Goal: Task Accomplishment & Management: Complete application form

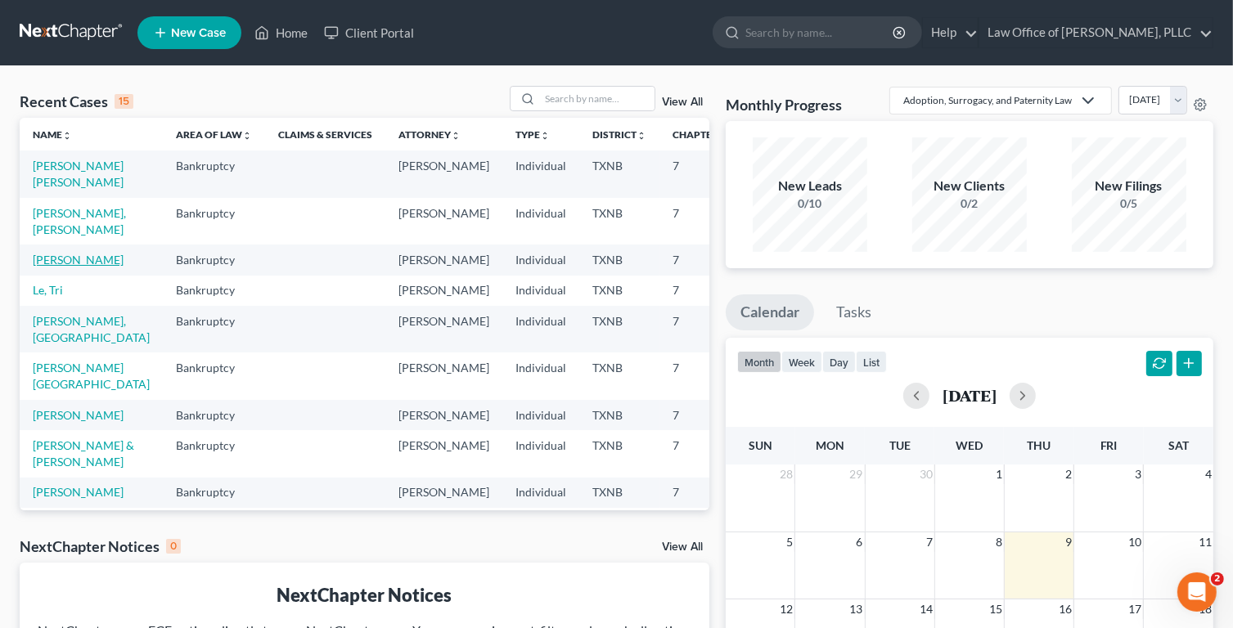
click at [50, 253] on link "[PERSON_NAME]" at bounding box center [78, 260] width 91 height 14
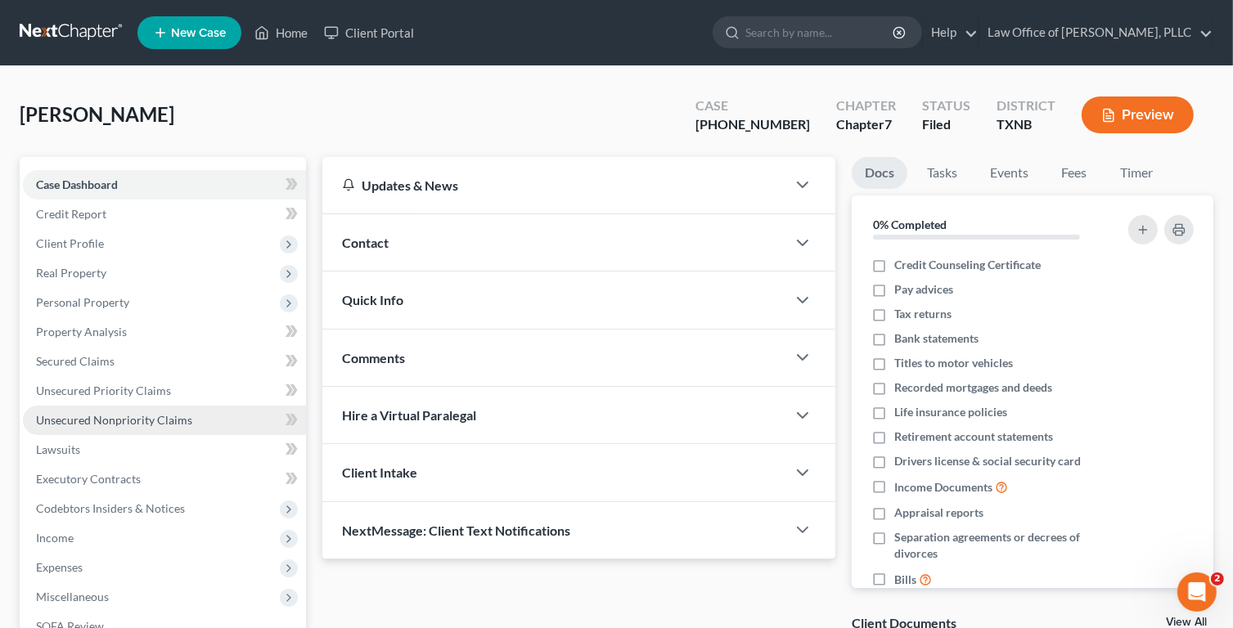
click at [122, 423] on span "Unsecured Nonpriority Claims" at bounding box center [114, 420] width 156 height 14
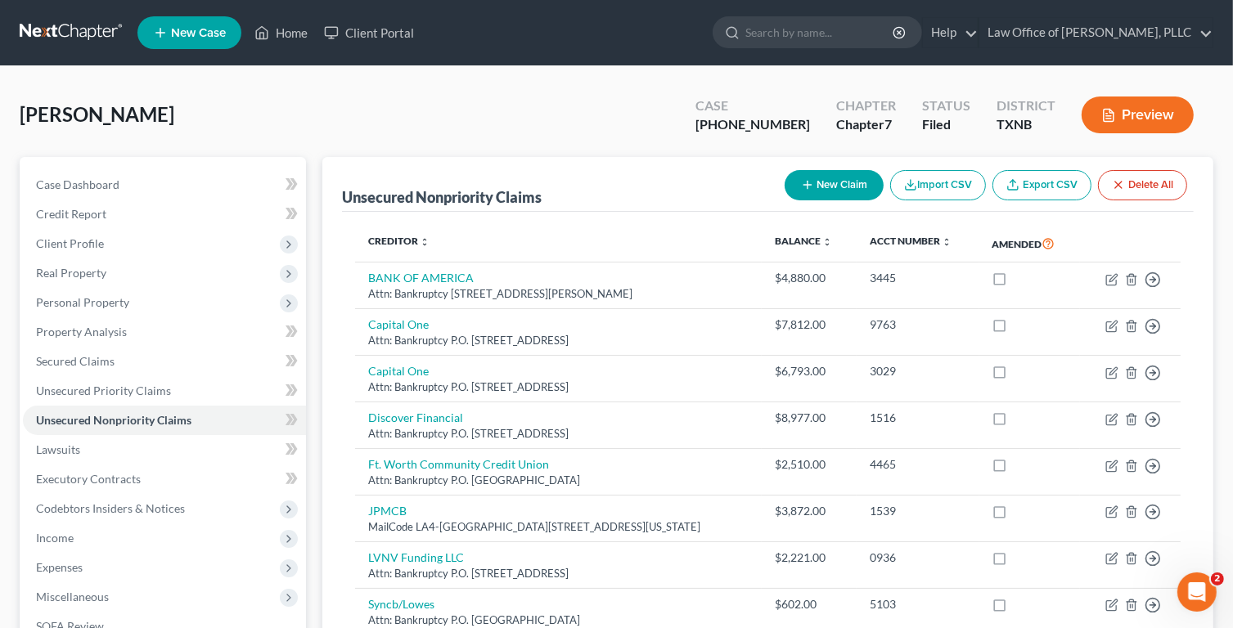
click at [841, 188] on button "New Claim" at bounding box center [833, 185] width 99 height 30
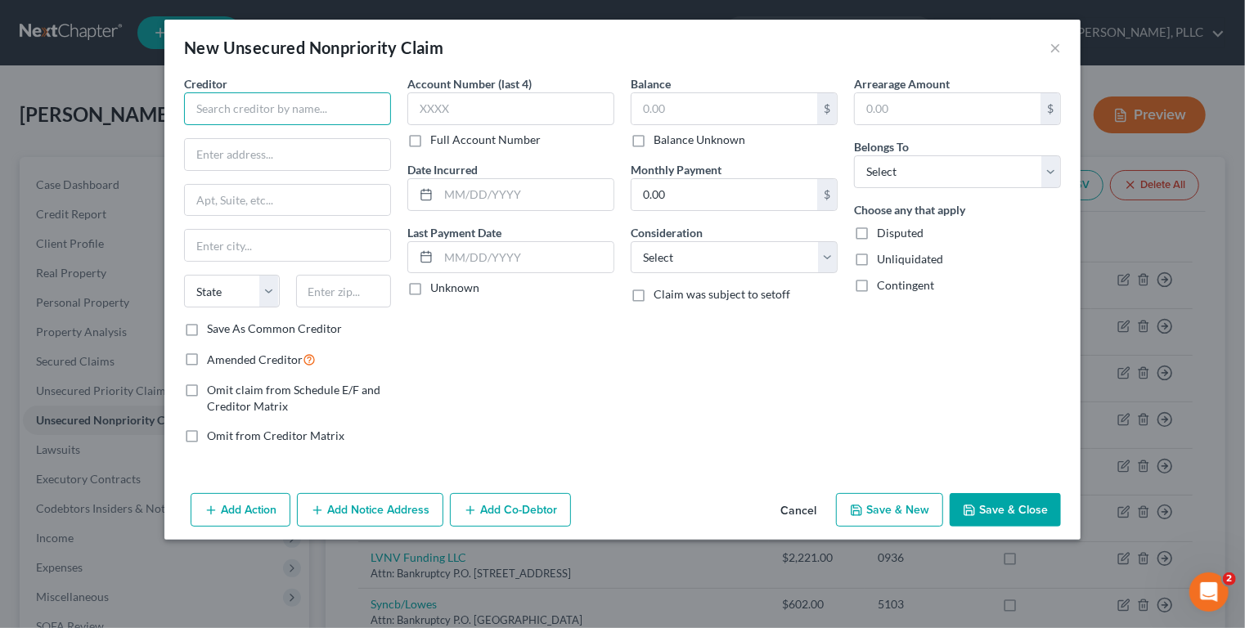
click at [280, 105] on input "text" at bounding box center [287, 108] width 207 height 33
type input "[DEMOGRAPHIC_DATA][GEOGRAPHIC_DATA][PERSON_NAME]"
drag, startPoint x: 196, startPoint y: 105, endPoint x: 419, endPoint y: 115, distance: 222.7
click at [419, 115] on div "Creditor * Methodist Richardson Medical Center State AL AK AR AZ CA CO CT DE DC…" at bounding box center [622, 266] width 893 height 382
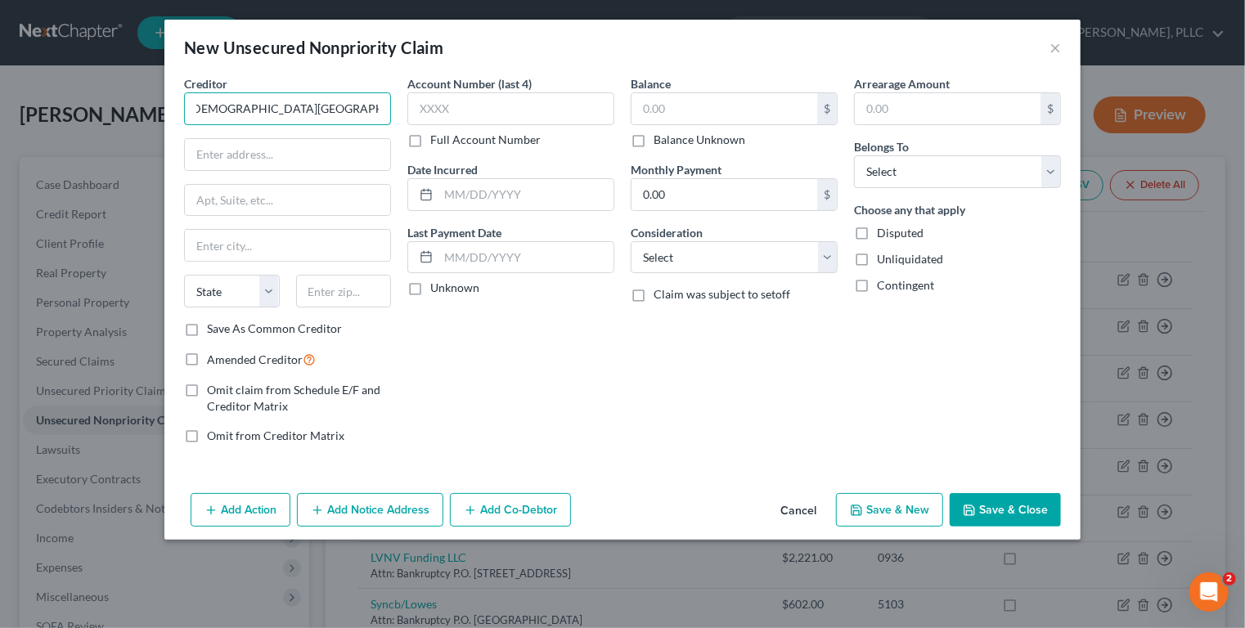
scroll to position [0, 0]
click at [230, 155] on input "text" at bounding box center [287, 154] width 205 height 31
paste input "2831 E President George Bush Hwy"
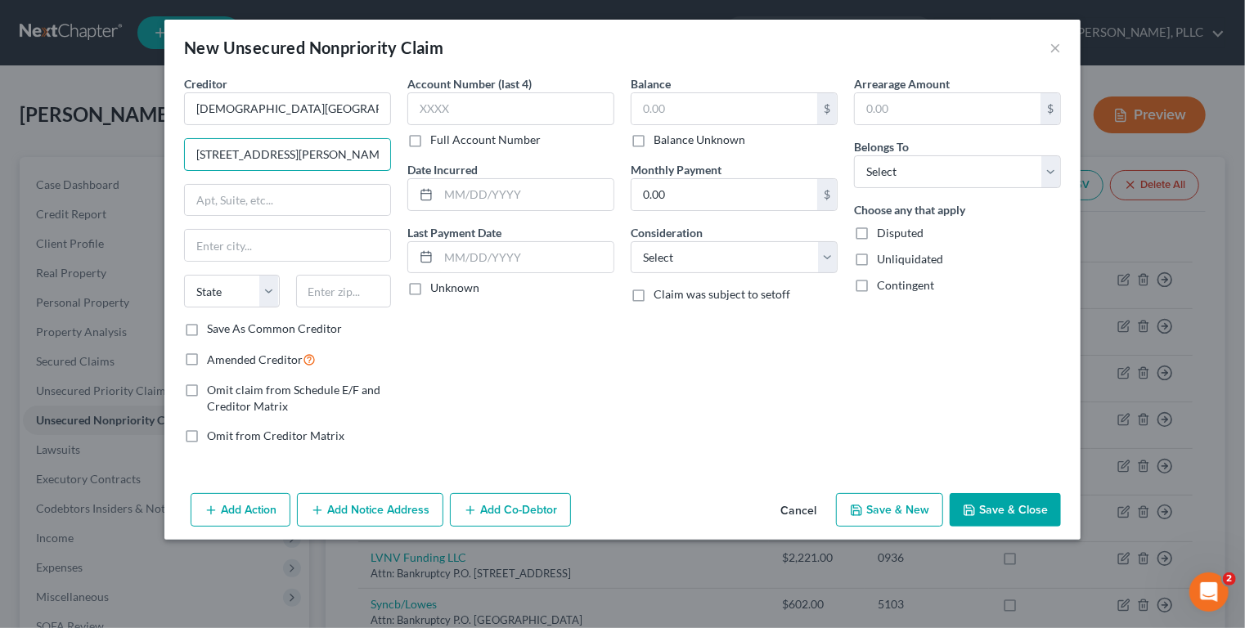
type input "2831 E President George Bush Hwy"
click at [261, 239] on input "text" at bounding box center [287, 245] width 205 height 31
type input "Richardson"
select select "45"
type input "75028"
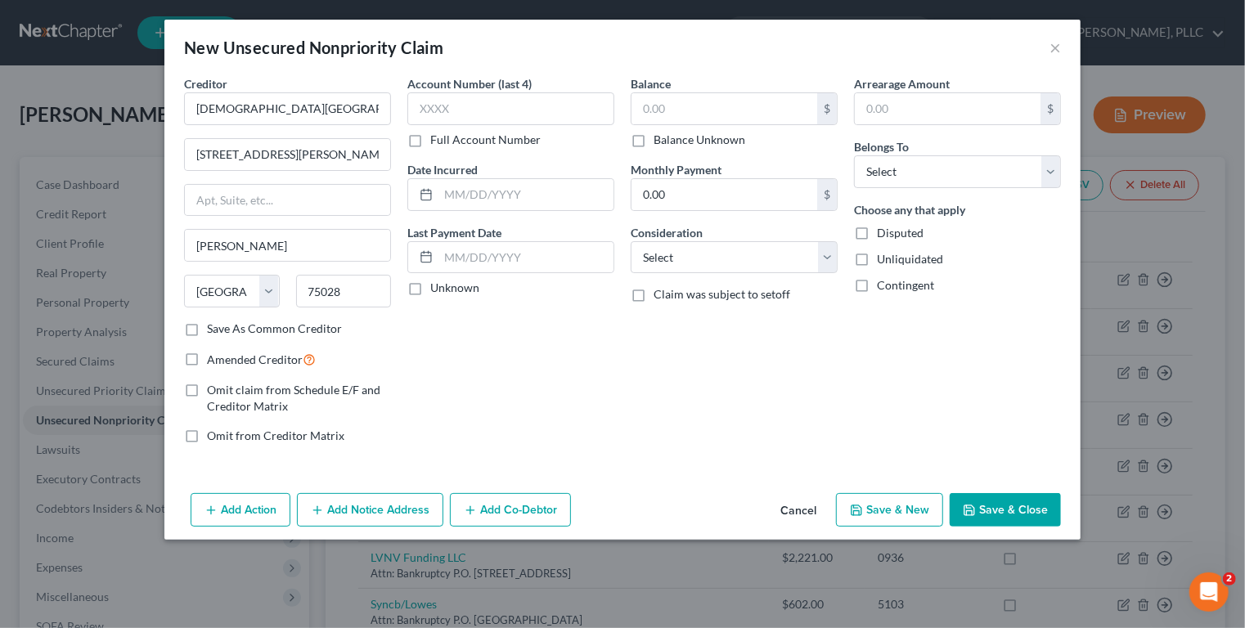
type input "Flower Mound"
type input "75082"
click at [207, 327] on label "Save As Common Creditor" at bounding box center [274, 329] width 135 height 16
click at [213, 327] on input "Save As Common Creditor" at bounding box center [218, 326] width 11 height 11
checkbox input "true"
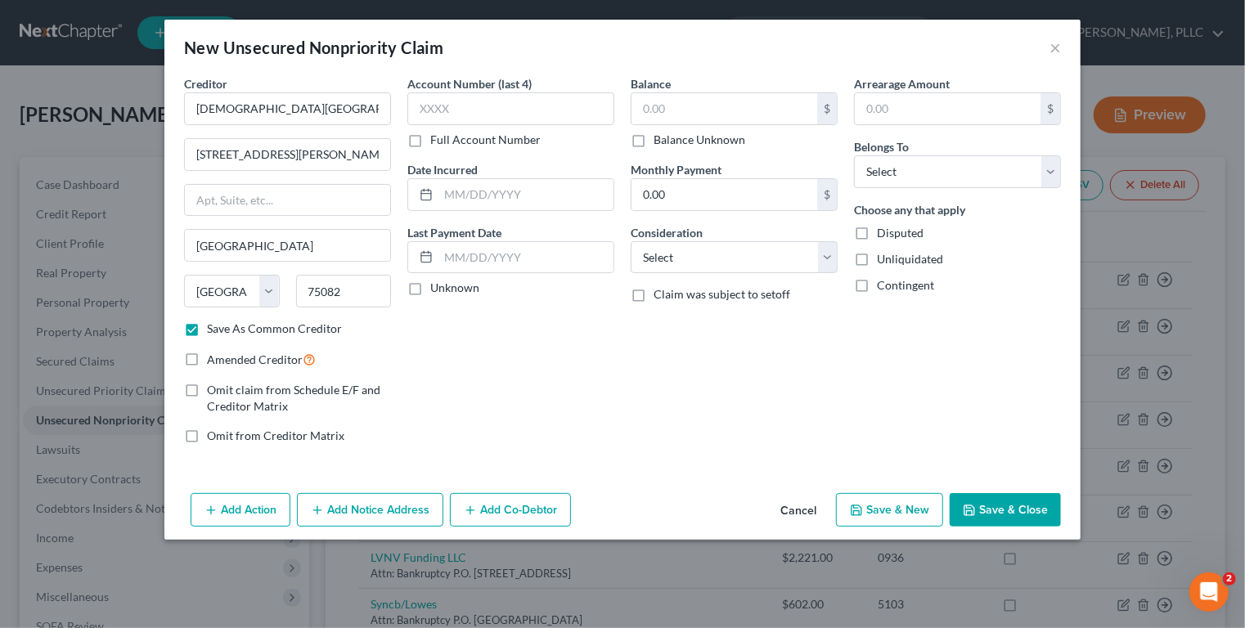
type input "Richardson"
click at [479, 108] on input "text" at bounding box center [510, 108] width 207 height 33
type input "7319"
click at [503, 194] on input "text" at bounding box center [525, 194] width 175 height 31
click at [474, 195] on input "04/012025" at bounding box center [525, 194] width 175 height 31
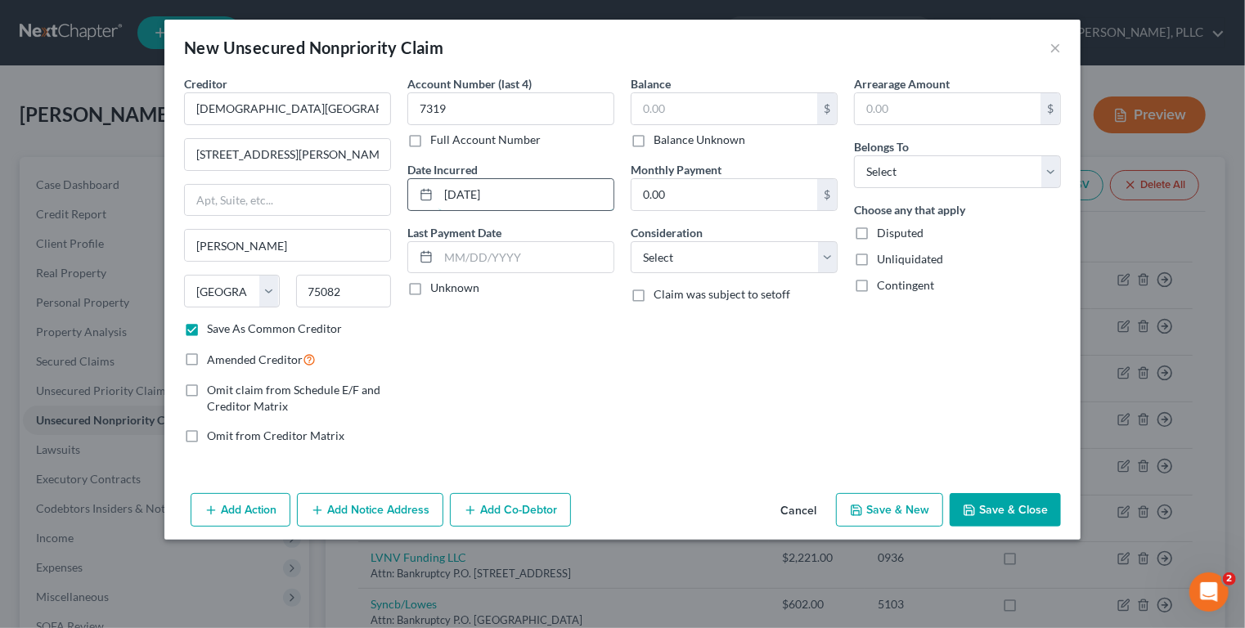
type input "04/01/2025"
click at [727, 106] on input "text" at bounding box center [724, 108] width 186 height 31
type input "13,982"
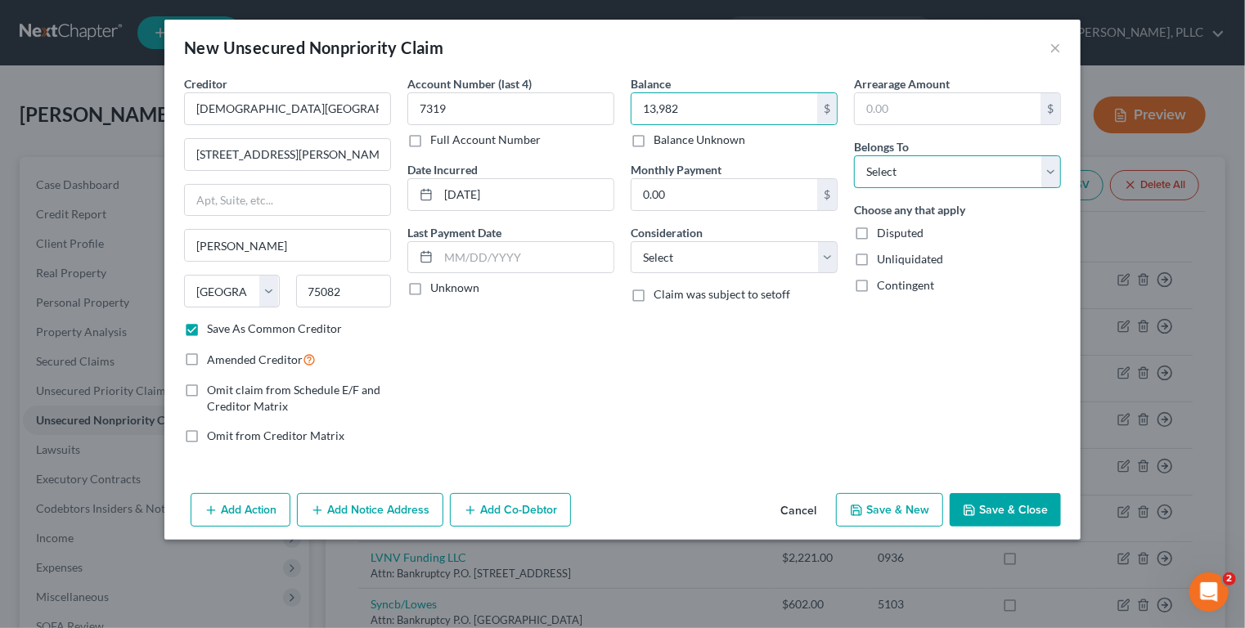
click at [925, 172] on select "Select Debtor 1 Only Debtor 2 Only Debtor 1 And Debtor 2 Only At Least One Of T…" at bounding box center [957, 171] width 207 height 33
select select "0"
click at [854, 155] on select "Select Debtor 1 Only Debtor 2 Only Debtor 1 And Debtor 2 Only At Least One Of T…" at bounding box center [957, 171] width 207 height 33
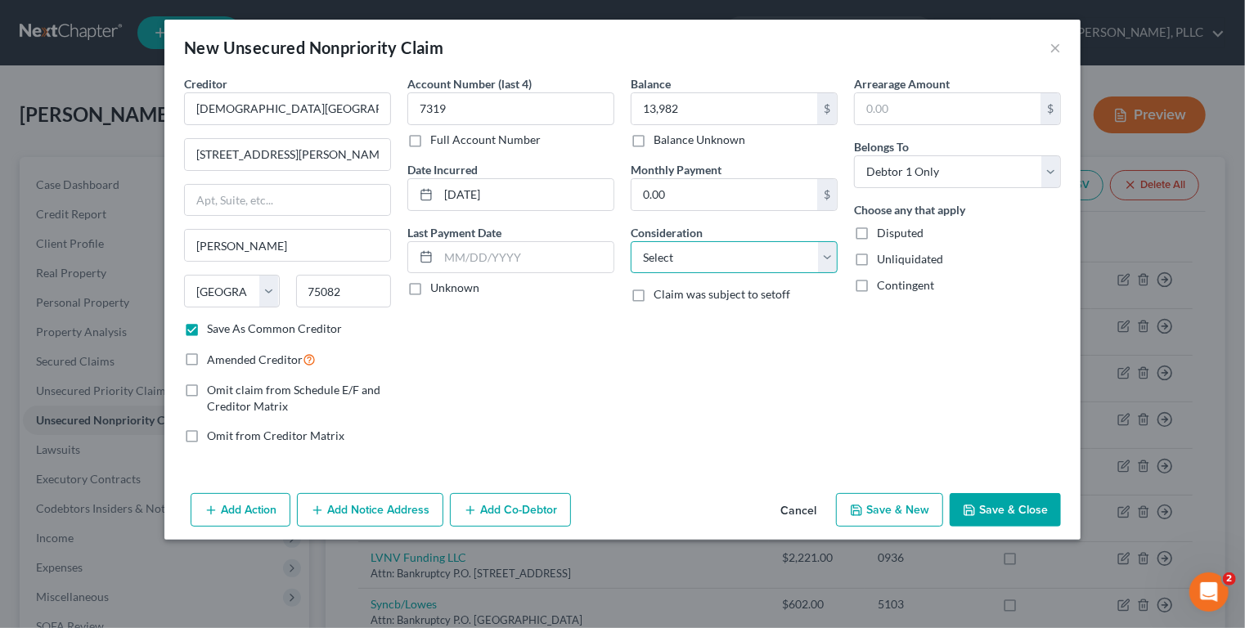
click at [717, 258] on select "Select Cable / Satellite Services Collection Agency Credit Card Debt Debt Couns…" at bounding box center [734, 257] width 207 height 33
select select "9"
click at [631, 241] on select "Select Cable / Satellite Services Collection Agency Credit Card Debt Debt Couns…" at bounding box center [734, 257] width 207 height 33
click at [379, 509] on button "Add Notice Address" at bounding box center [370, 510] width 146 height 34
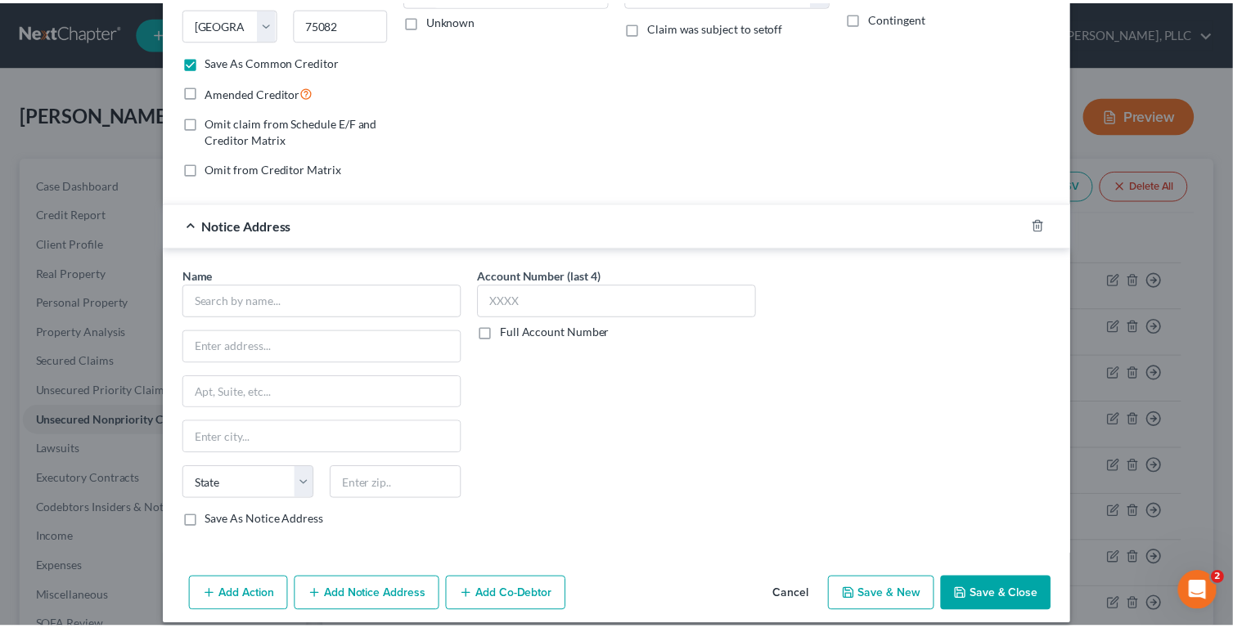
scroll to position [277, 0]
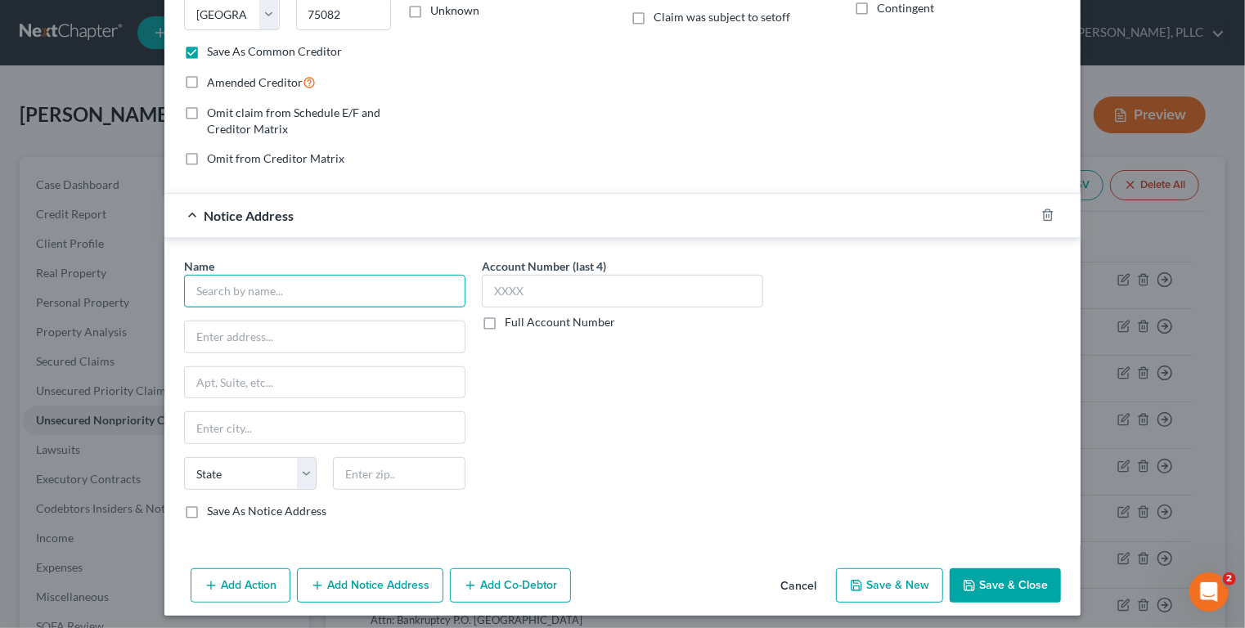
click at [311, 282] on input "text" at bounding box center [324, 291] width 281 height 33
type input "Capio Partners, LLC"
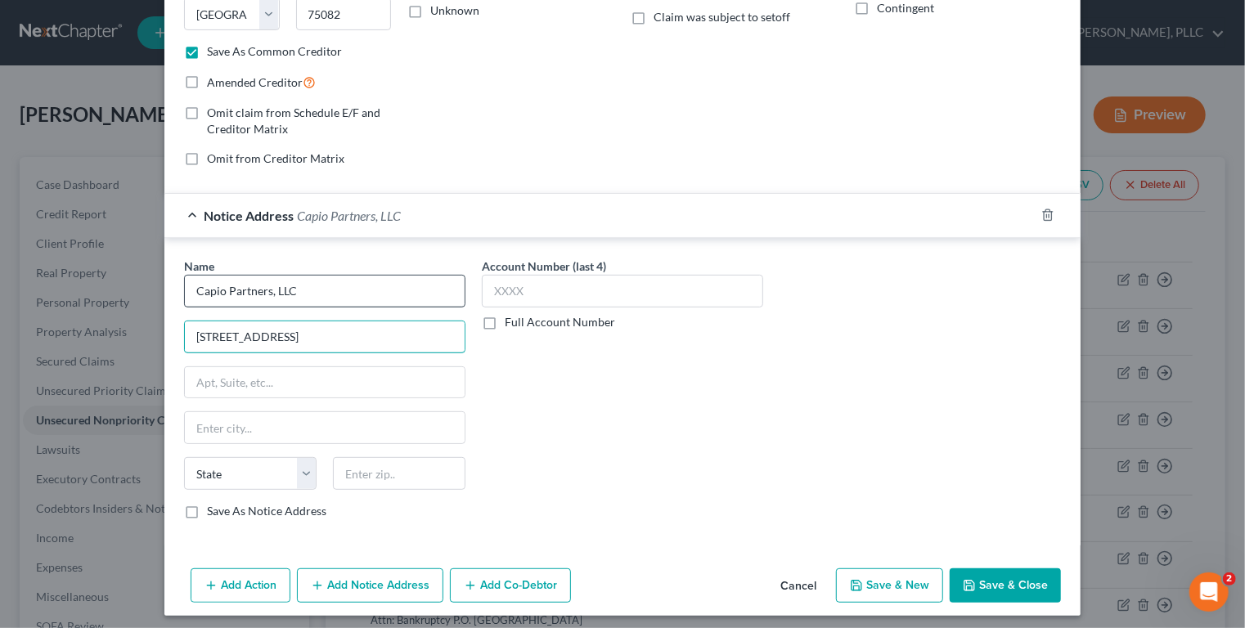
type input "3400 Texoma Parkway, Ste. 100"
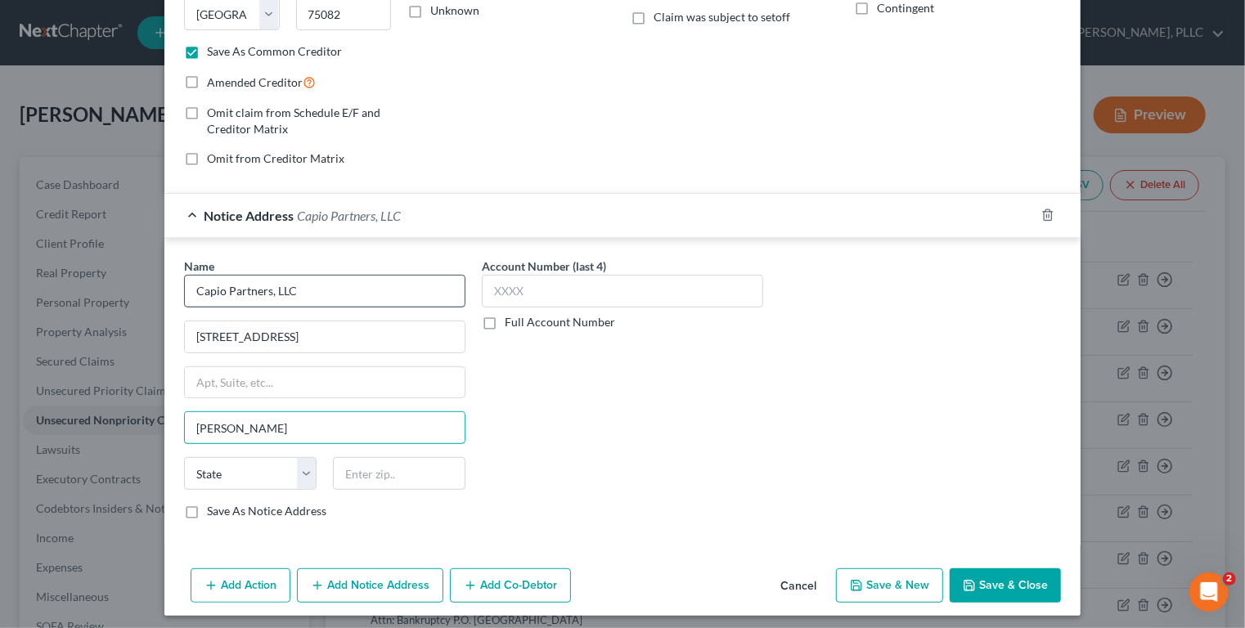
type input "Sherman"
select select "45"
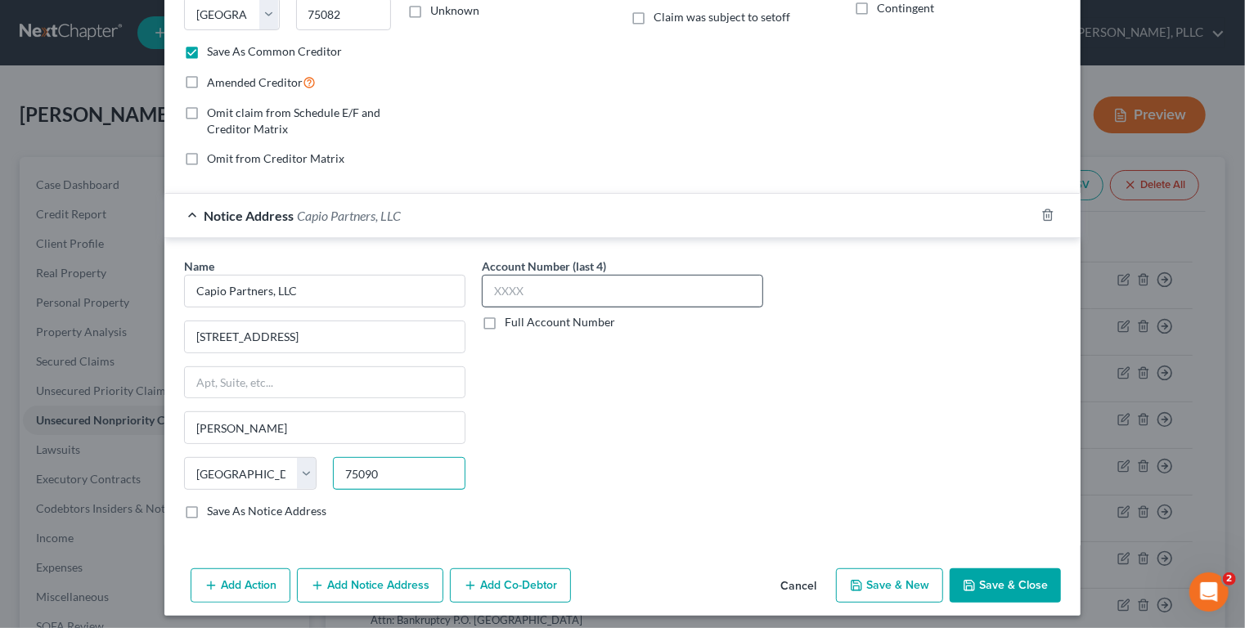
type input "75090"
click at [549, 290] on input "text" at bounding box center [622, 291] width 281 height 33
type input "7579"
click at [983, 580] on button "Save & Close" at bounding box center [1005, 585] width 111 height 34
checkbox input "false"
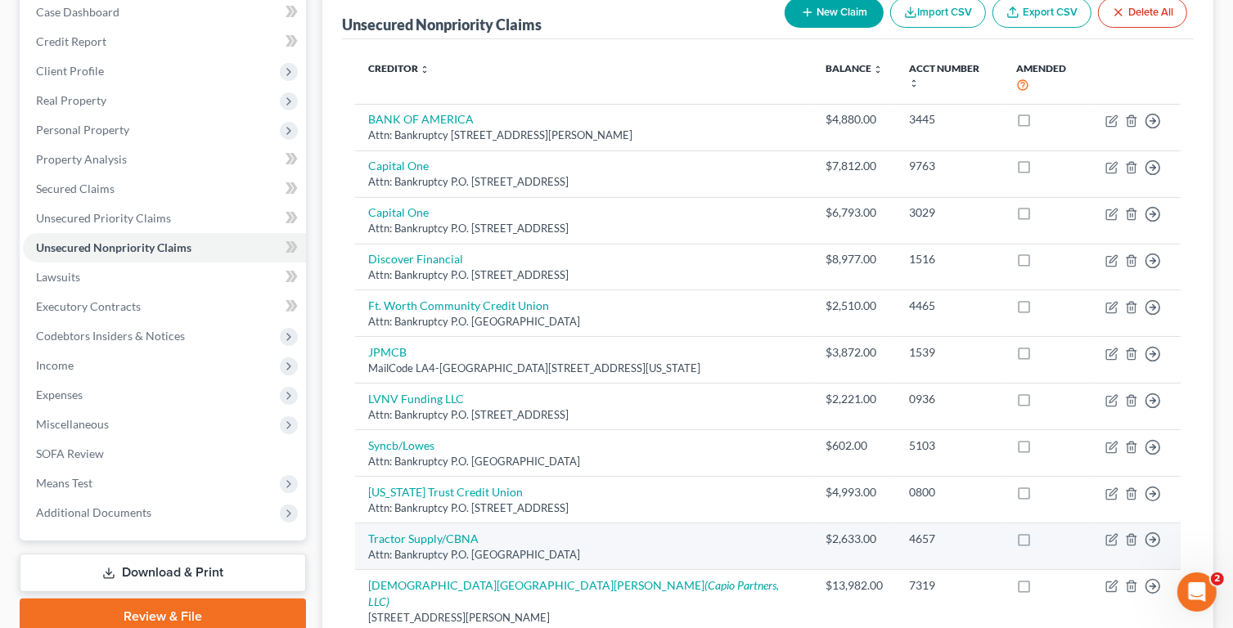
scroll to position [319, 0]
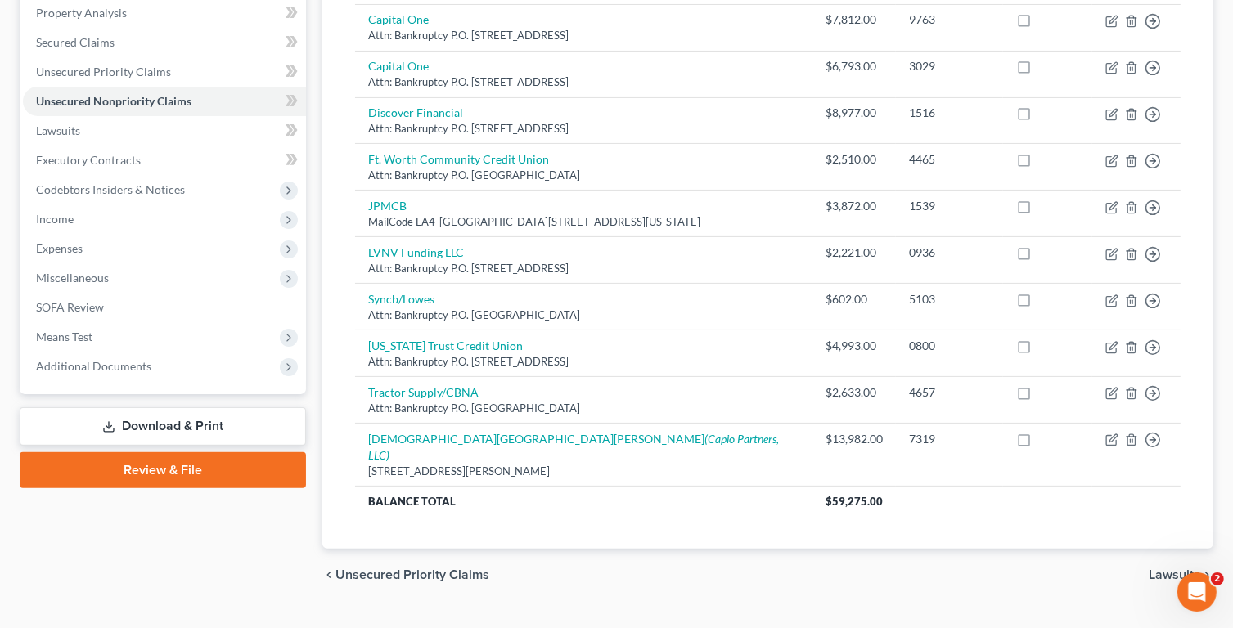
click at [202, 425] on link "Download & Print" at bounding box center [163, 426] width 286 height 38
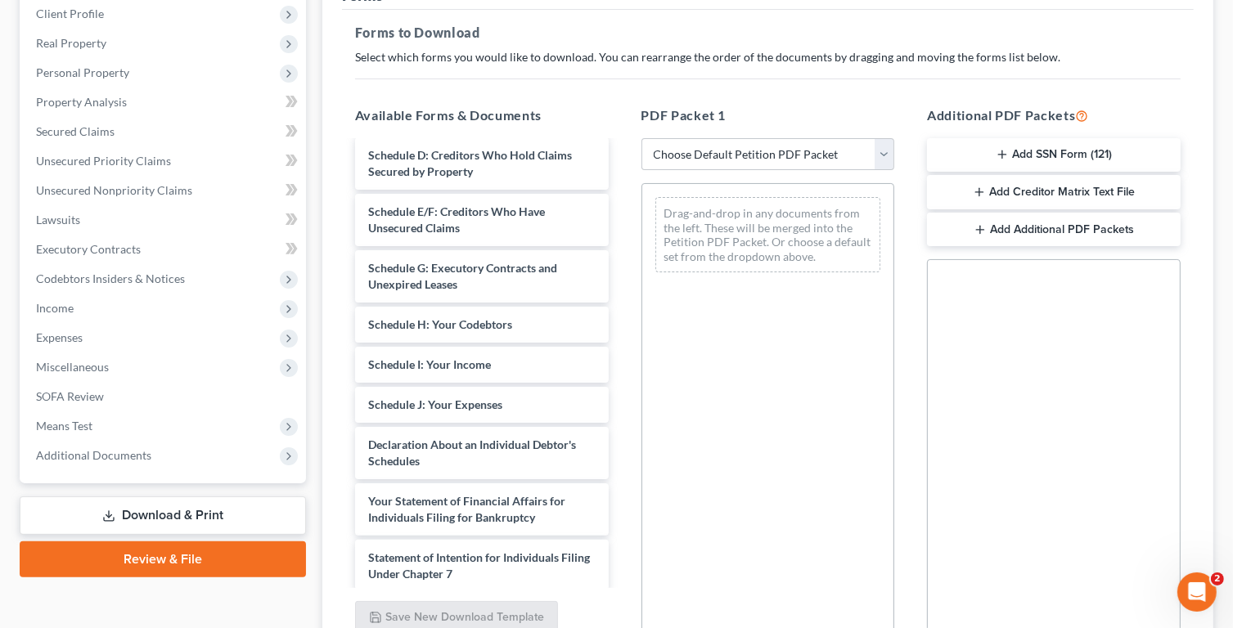
scroll to position [213, 0]
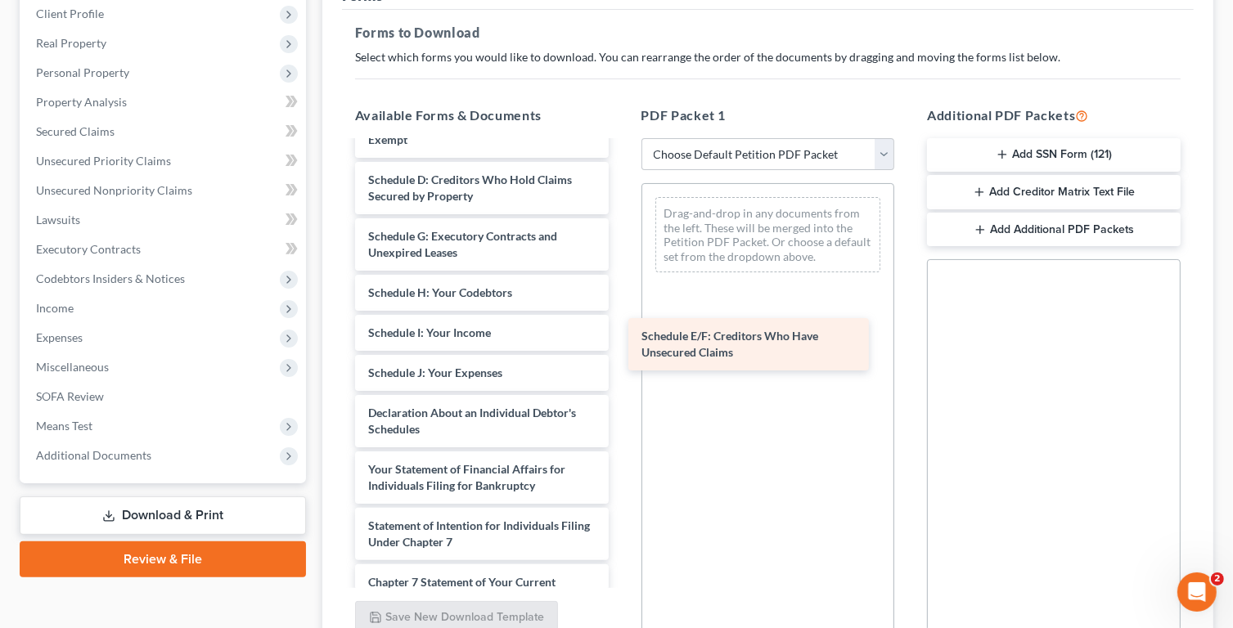
drag, startPoint x: 483, startPoint y: 262, endPoint x: 756, endPoint y: 348, distance: 286.4
click at [622, 348] on div "Schedule E/F: Creditors Who Have Unsecured Claims Declaration re: Electronic Fi…" at bounding box center [482, 361] width 280 height 865
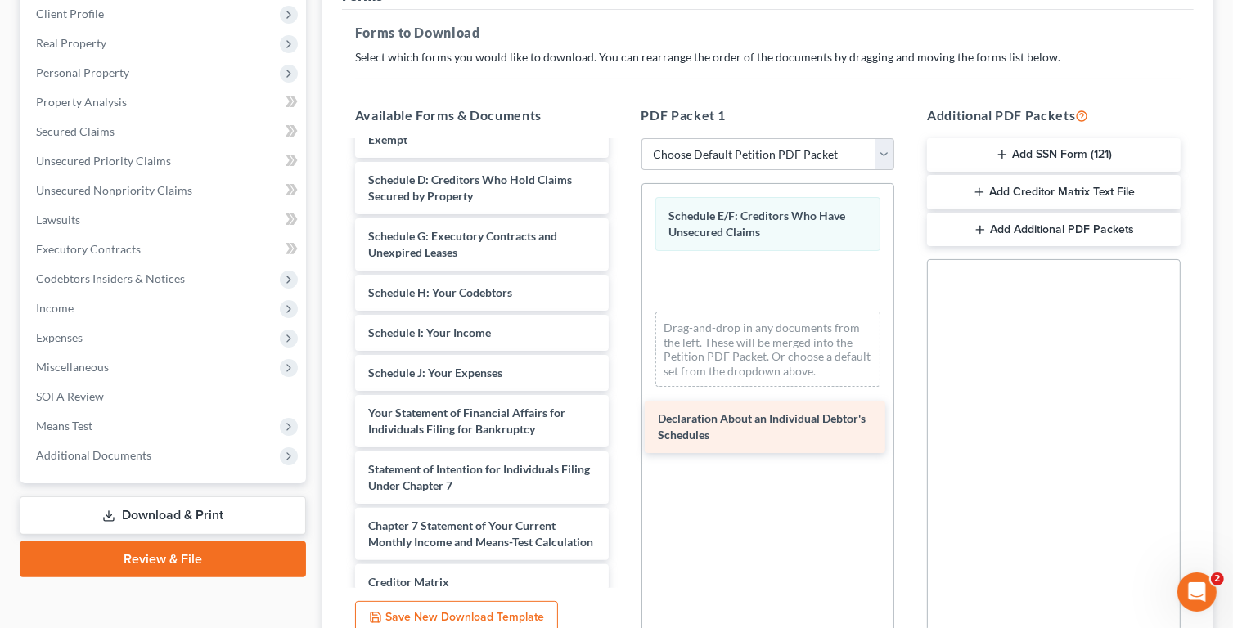
drag, startPoint x: 464, startPoint y: 431, endPoint x: 753, endPoint y: 423, distance: 289.7
click at [622, 423] on div "Declaration About an Individual Debtor's Schedules Declaration re: Electronic F…" at bounding box center [482, 333] width 280 height 808
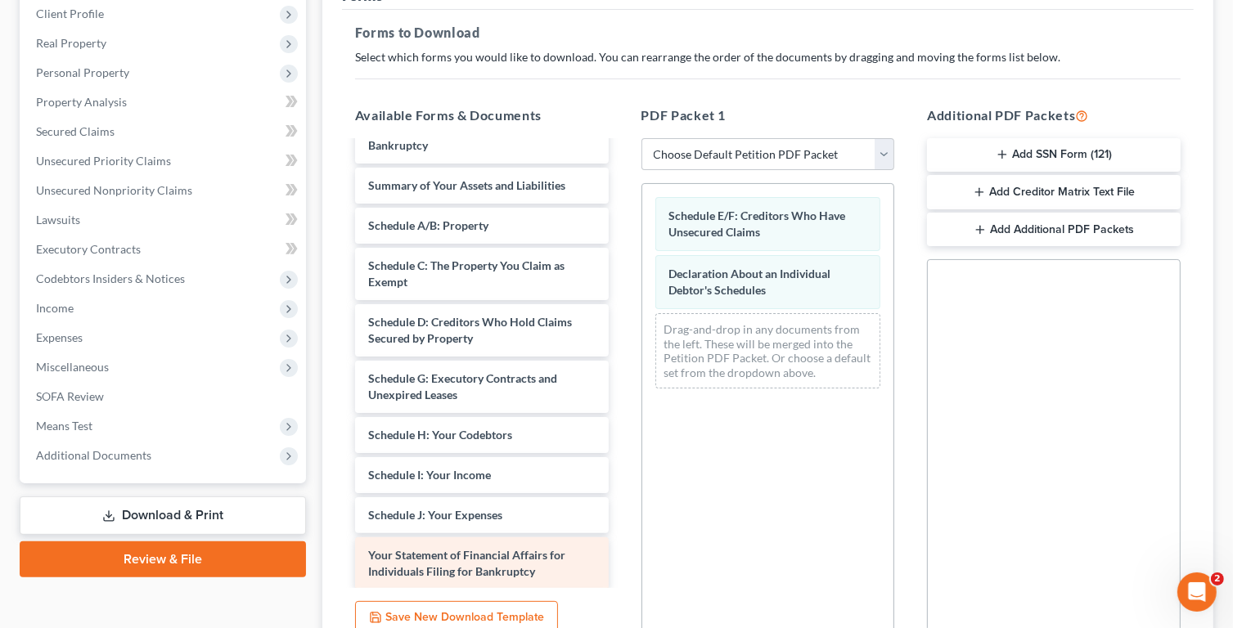
scroll to position [0, 0]
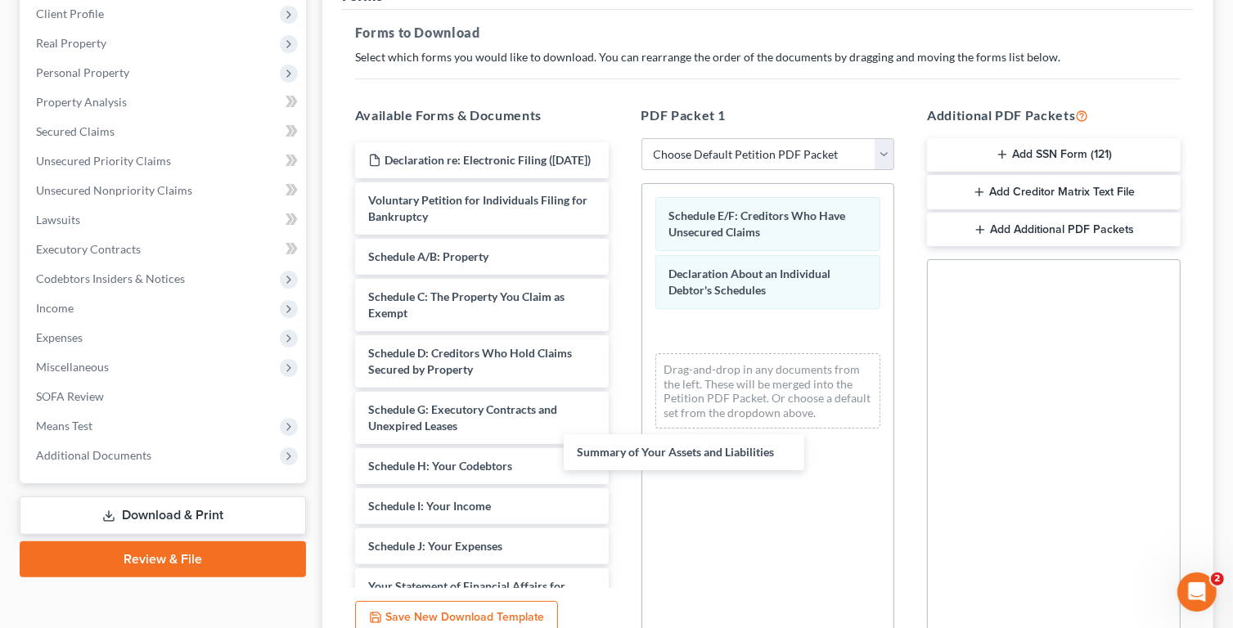
drag, startPoint x: 498, startPoint y: 271, endPoint x: 713, endPoint y: 451, distance: 280.5
click at [622, 451] on div "Summary of Your Assets and Liabilities Declaration re: Electronic Filing (09/10…" at bounding box center [482, 526] width 280 height 768
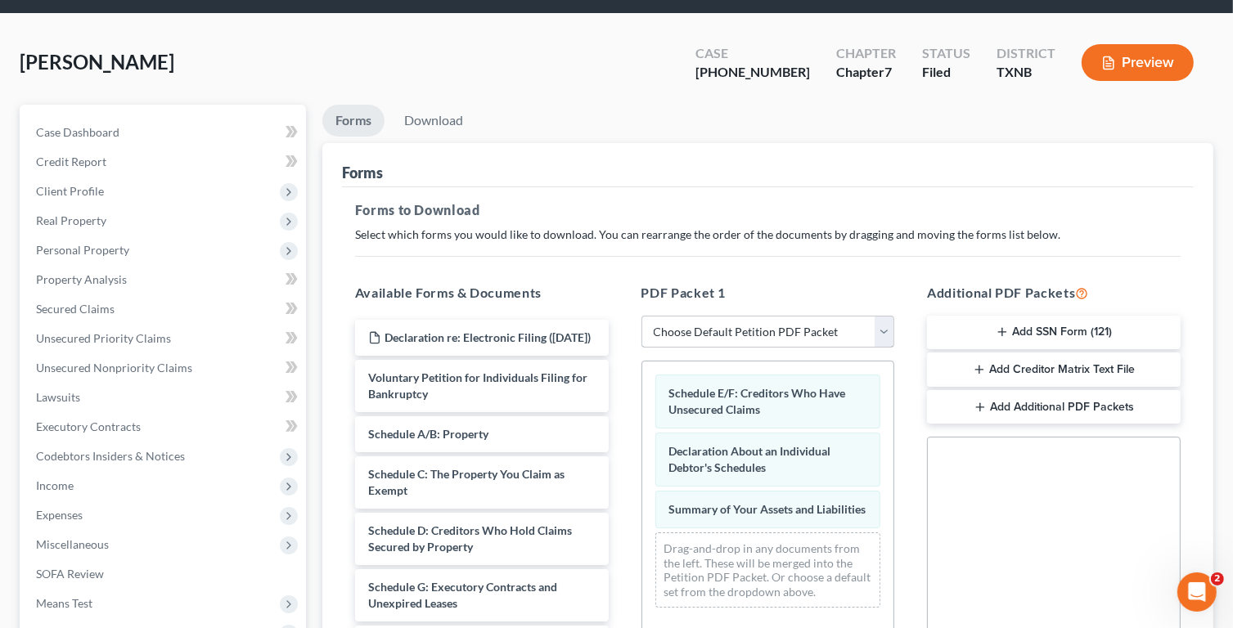
scroll to position [380, 0]
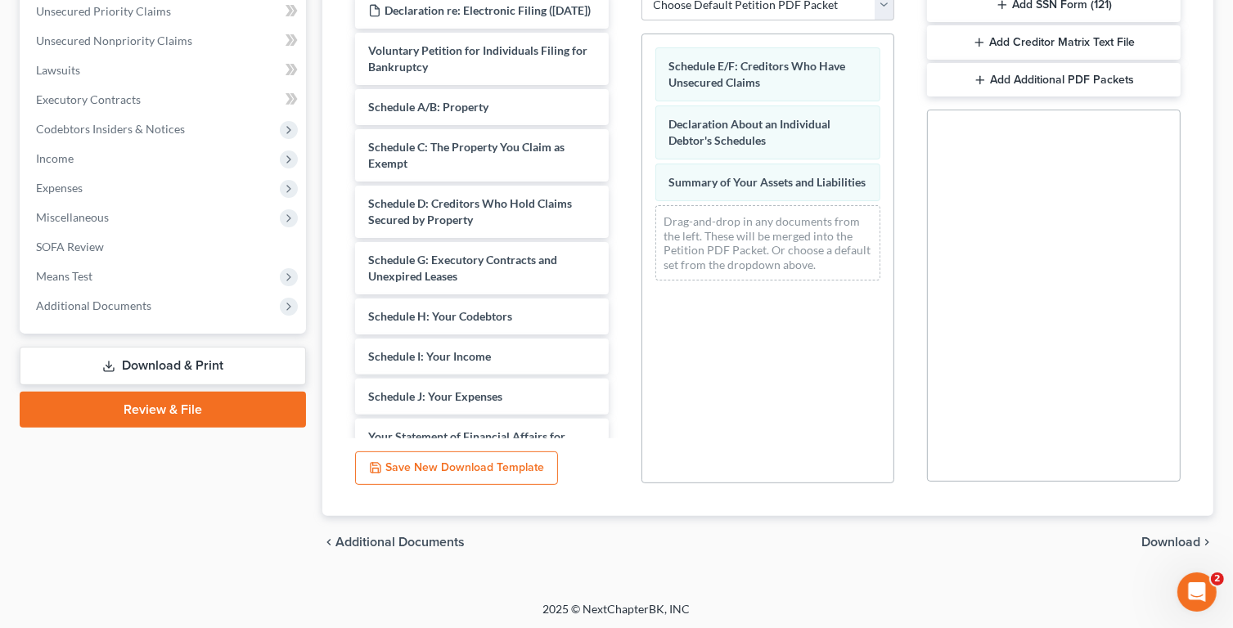
click at [1171, 539] on span "Download" at bounding box center [1170, 542] width 59 height 13
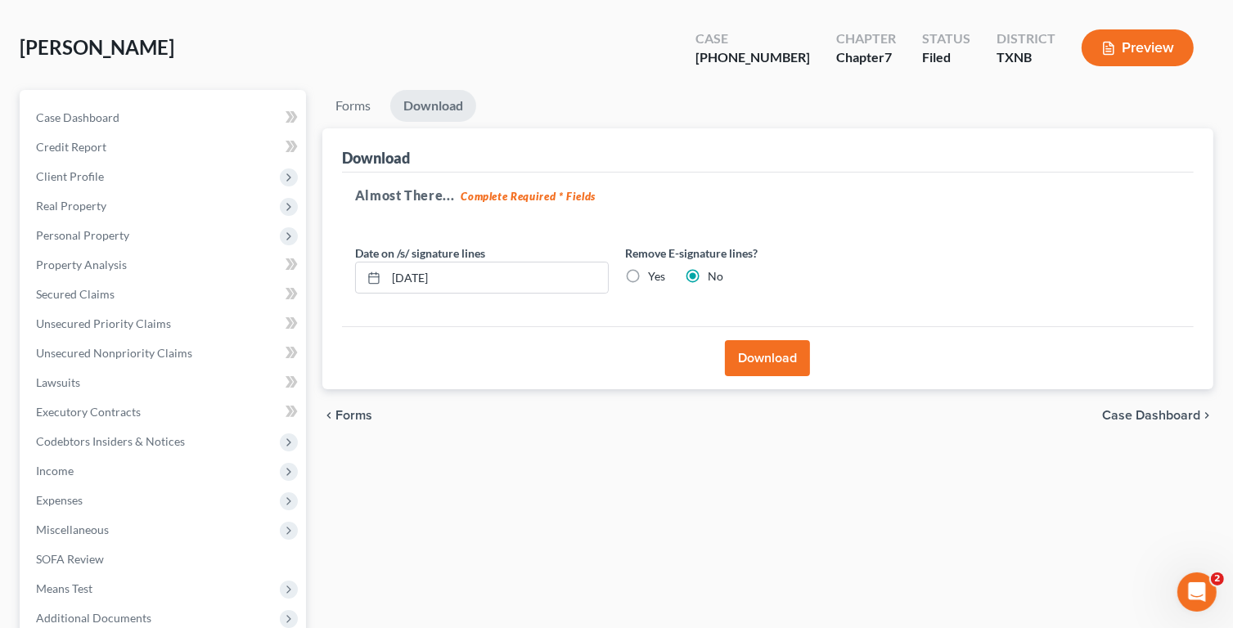
scroll to position [0, 0]
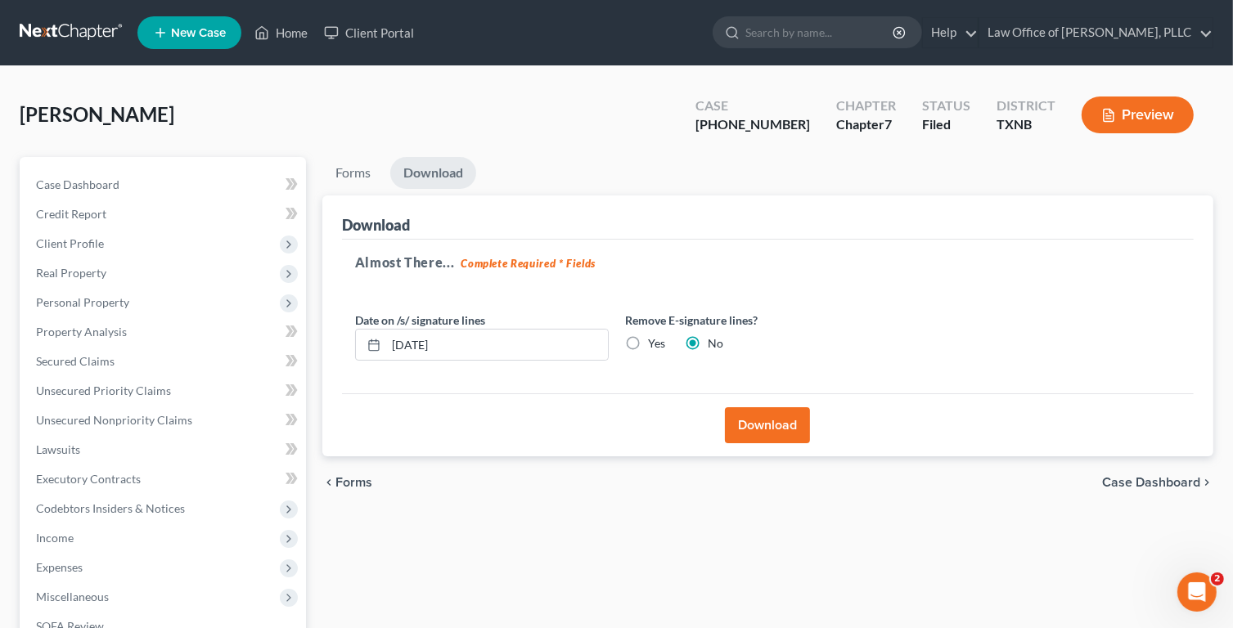
drag, startPoint x: 437, startPoint y: 173, endPoint x: 451, endPoint y: 179, distance: 15.0
click at [437, 173] on link "Download" at bounding box center [433, 173] width 86 height 32
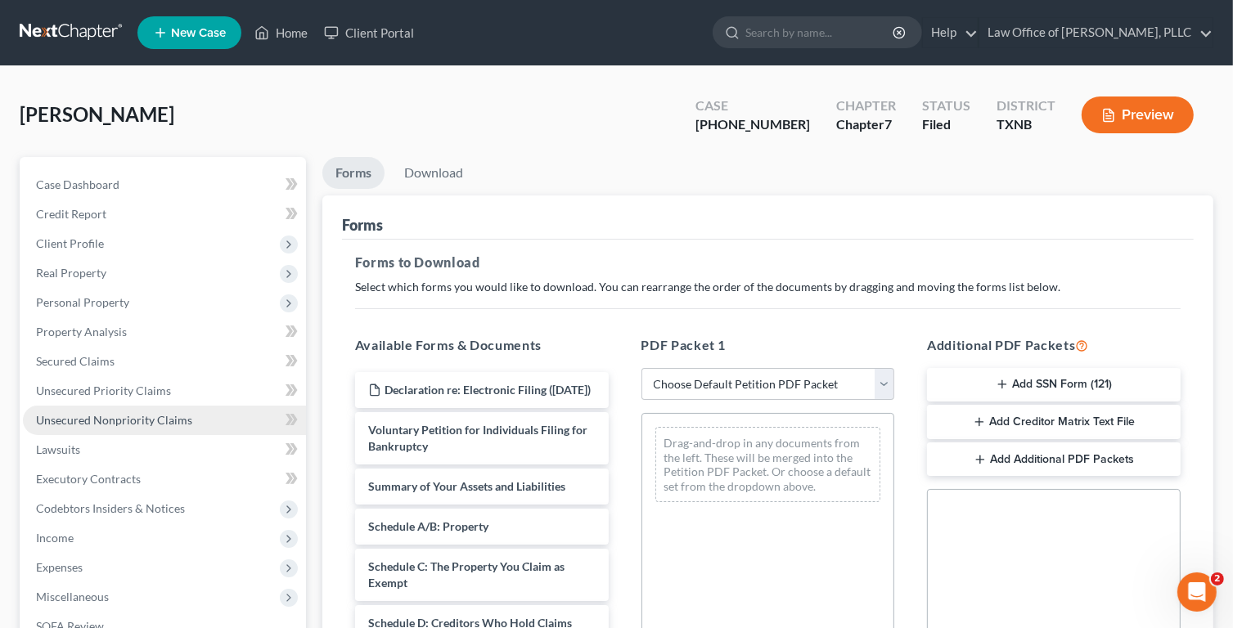
click at [134, 422] on span "Unsecured Nonpriority Claims" at bounding box center [114, 420] width 156 height 14
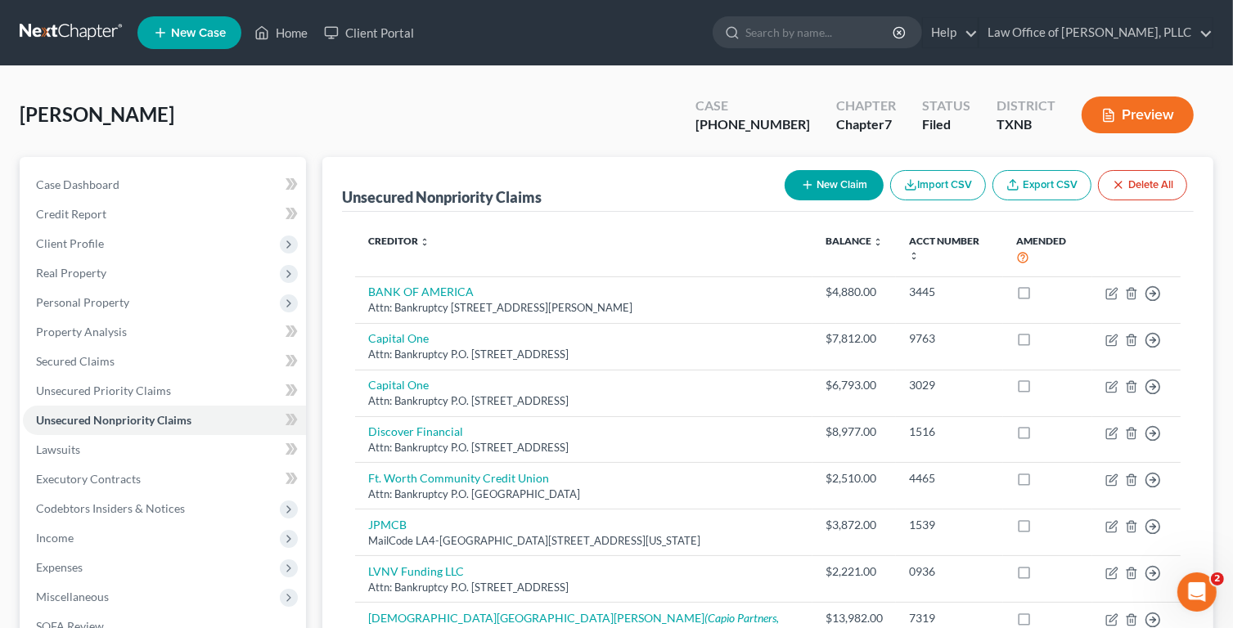
click at [1163, 110] on button "Preview" at bounding box center [1137, 115] width 112 height 37
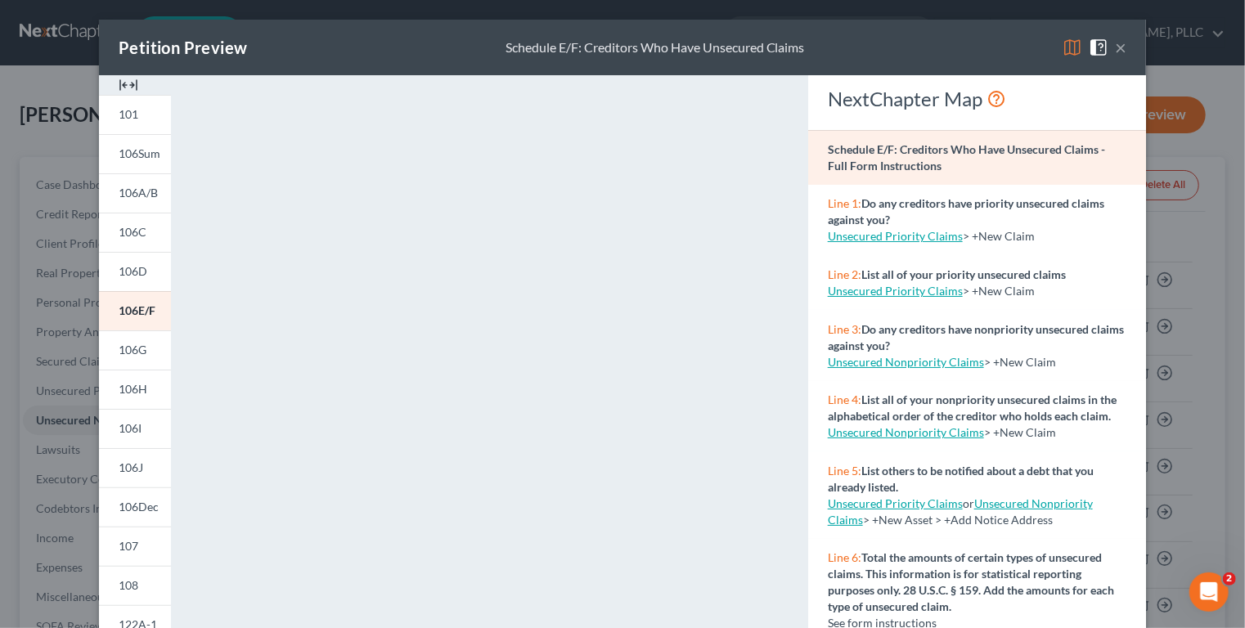
click at [1115, 44] on button "×" at bounding box center [1120, 48] width 11 height 20
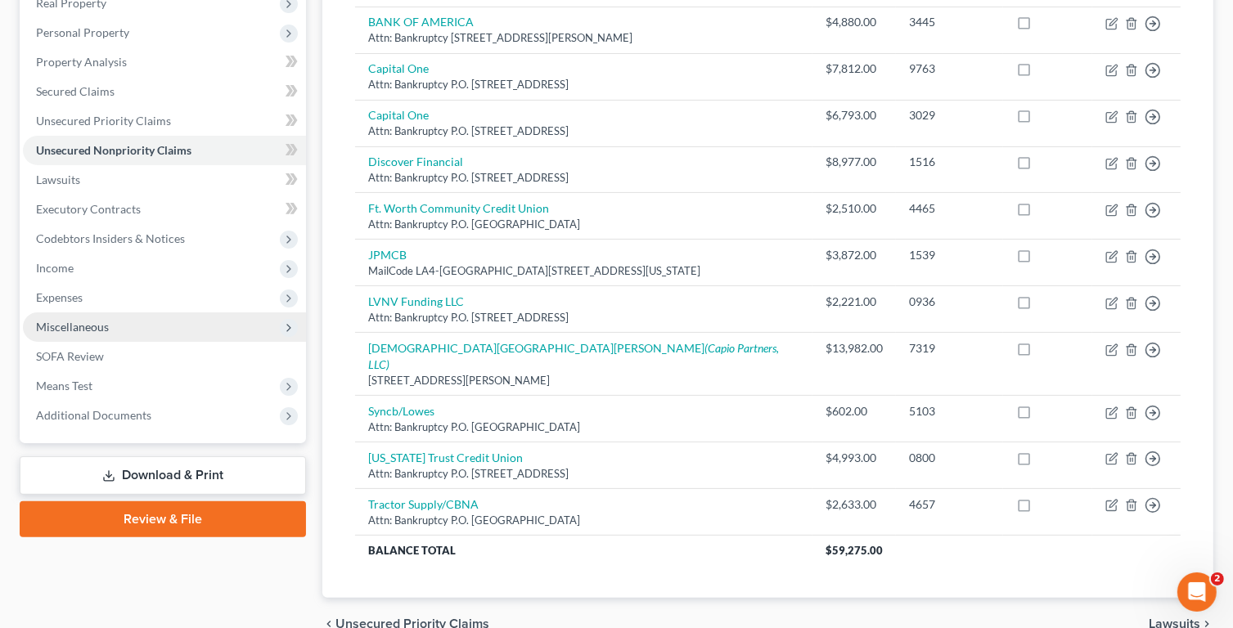
scroll to position [319, 0]
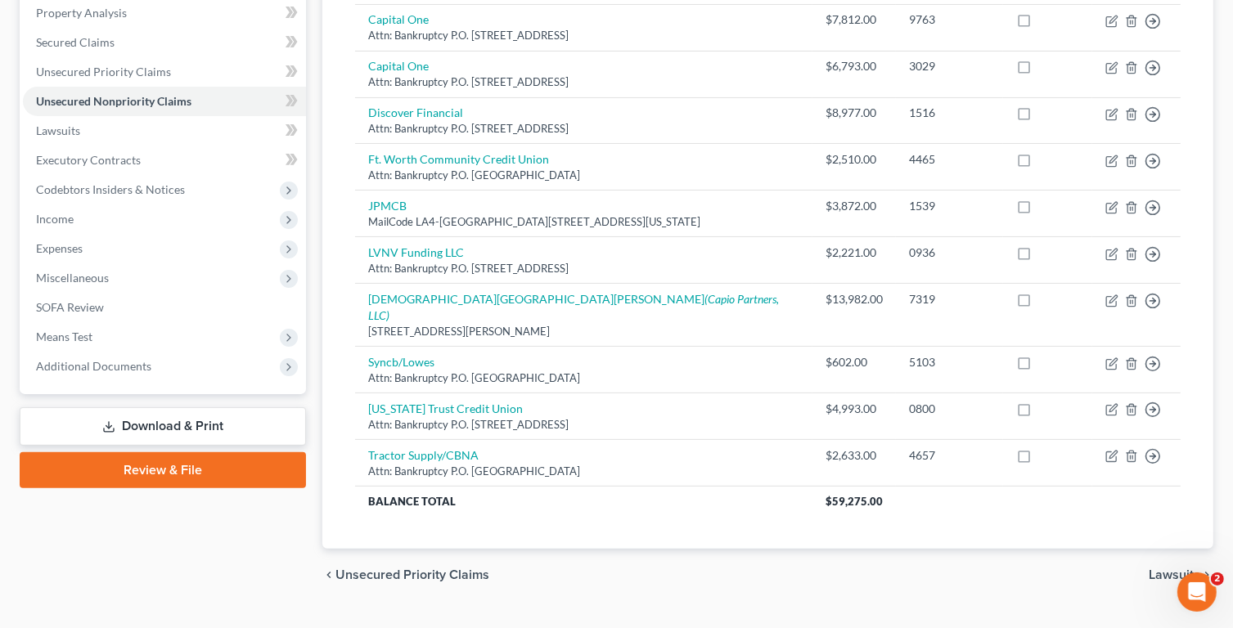
click at [192, 427] on link "Download & Print" at bounding box center [163, 426] width 286 height 38
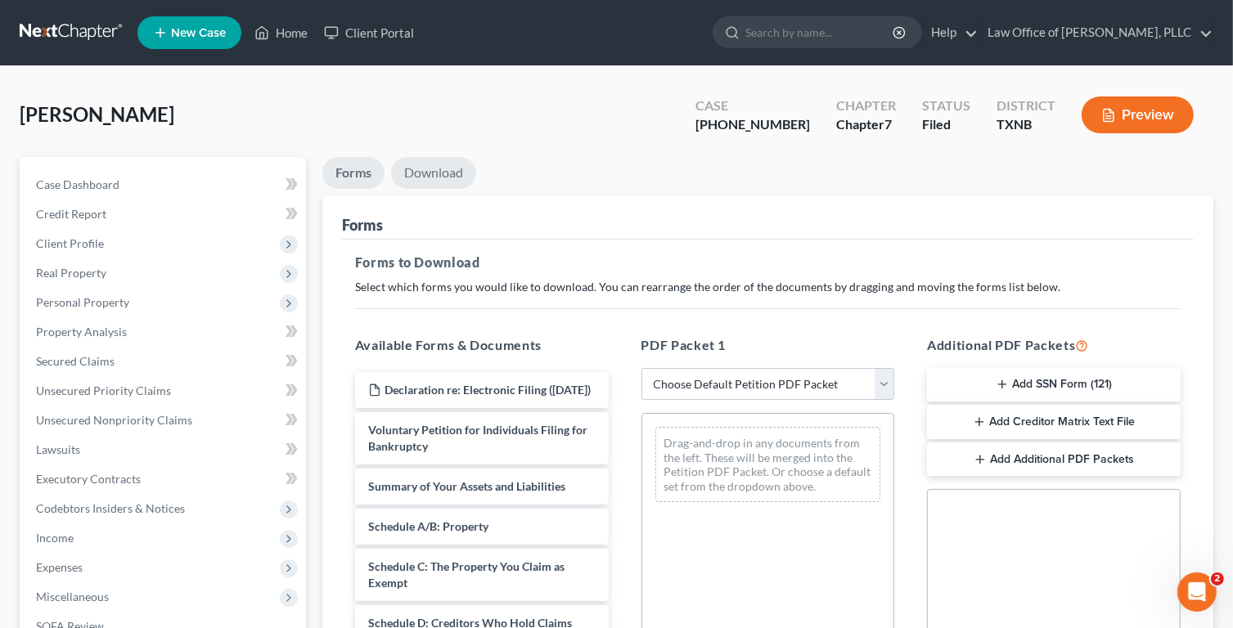
click at [440, 175] on link "Download" at bounding box center [433, 173] width 85 height 32
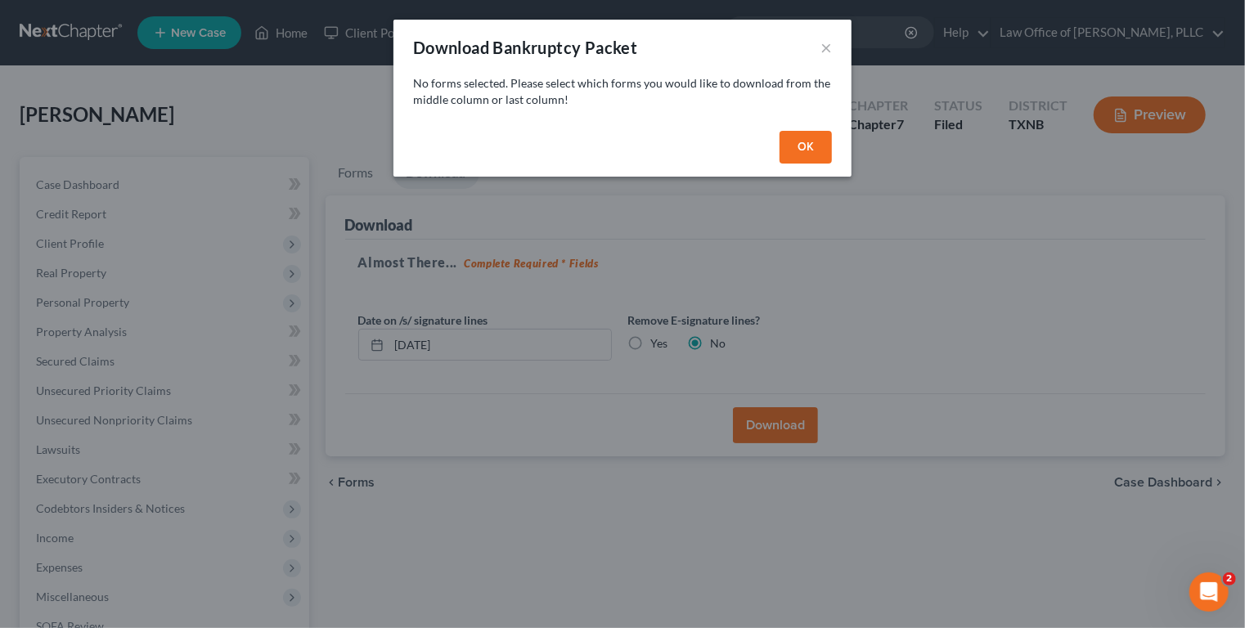
click at [807, 146] on button "OK" at bounding box center [806, 147] width 52 height 33
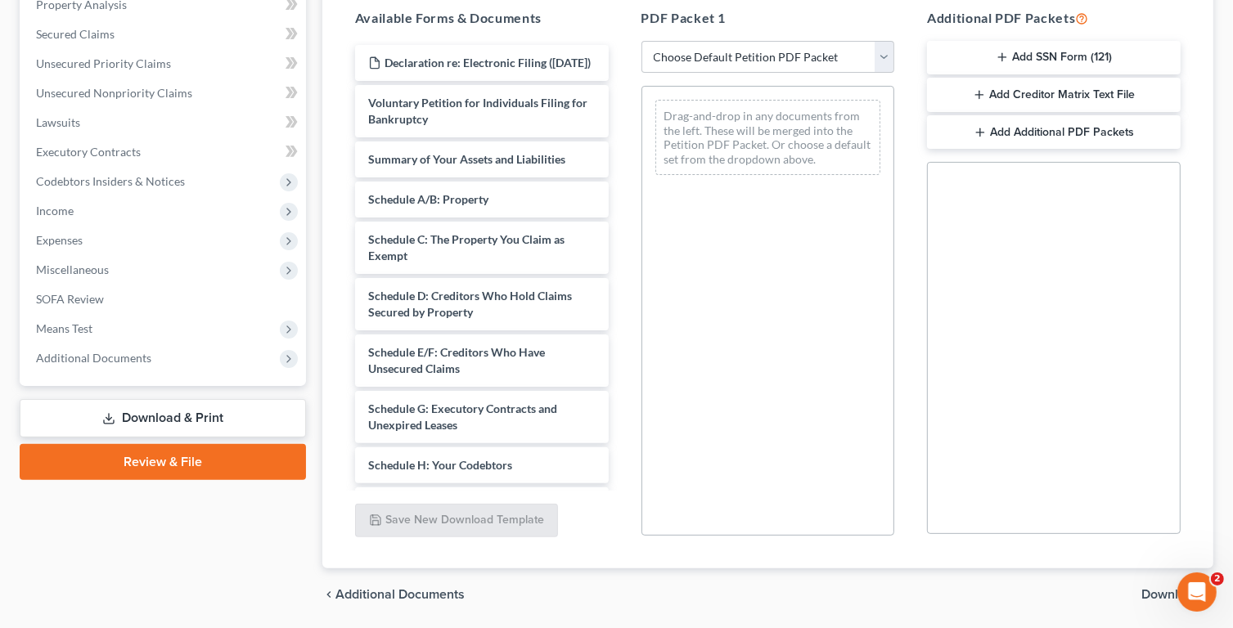
scroll to position [245, 0]
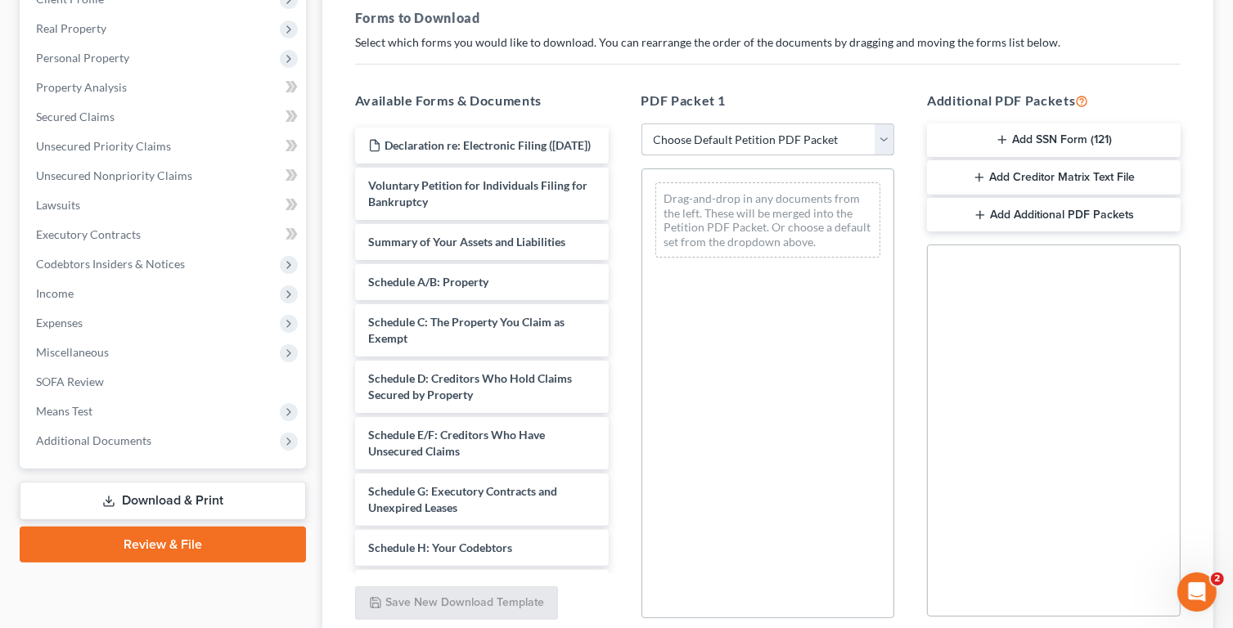
click at [887, 137] on select "Choose Default Petition PDF Packet Complete Bankruptcy Petition (all forms and …" at bounding box center [768, 140] width 254 height 33
select select "2"
click at [641, 124] on select "Choose Default Petition PDF Packet Complete Bankruptcy Petition (all forms and …" at bounding box center [768, 140] width 254 height 33
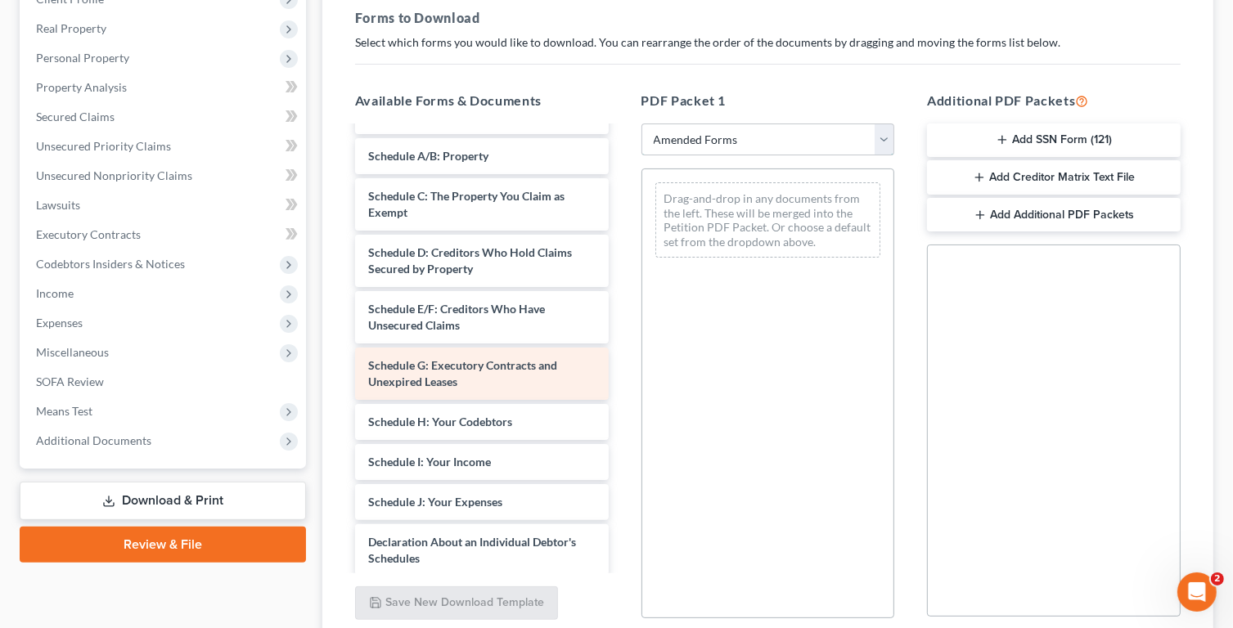
scroll to position [81, 0]
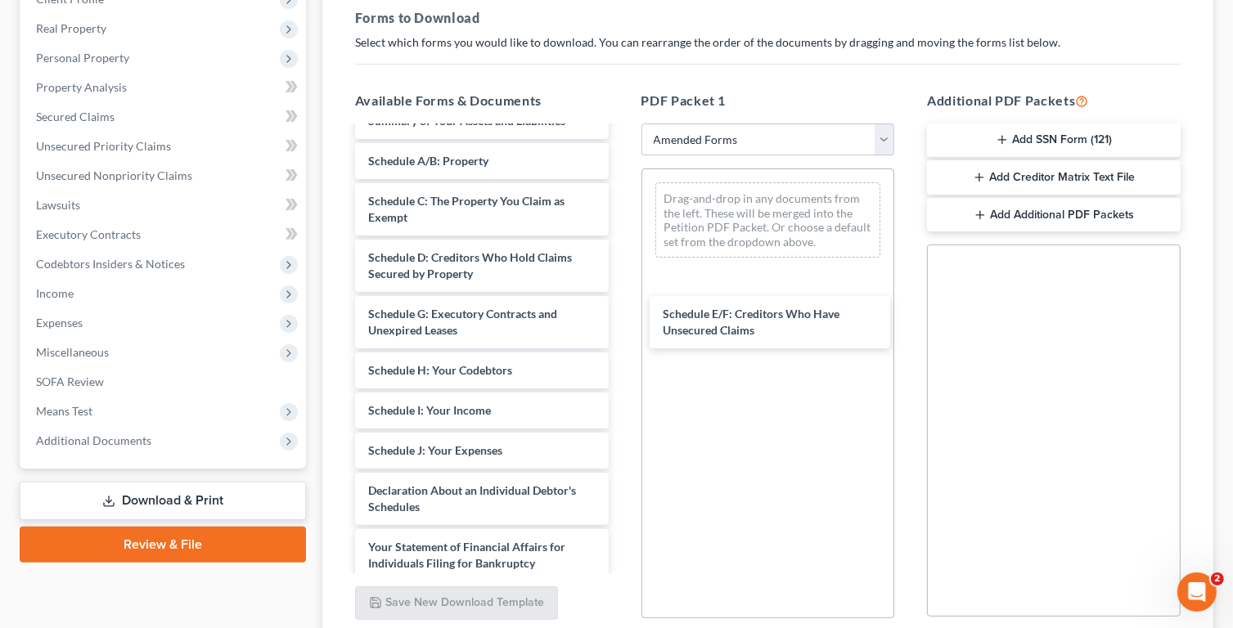
click at [622, 317] on div "Schedule E/F: Creditors Who Have Unsecured Claims Voluntary Petition for Indivi…" at bounding box center [482, 459] width 280 height 825
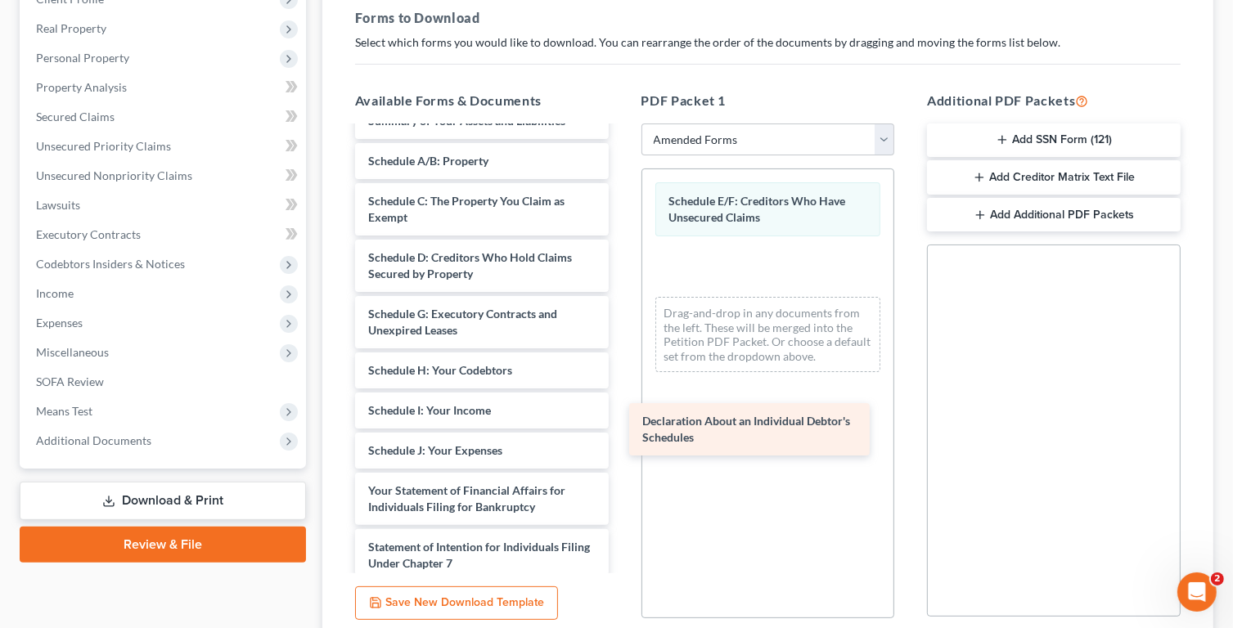
drag, startPoint x: 465, startPoint y: 491, endPoint x: 739, endPoint y: 425, distance: 281.9
click at [622, 425] on div "Declaration About an Individual Debtor's Schedules Voluntary Petition for Indiv…" at bounding box center [482, 431] width 280 height 768
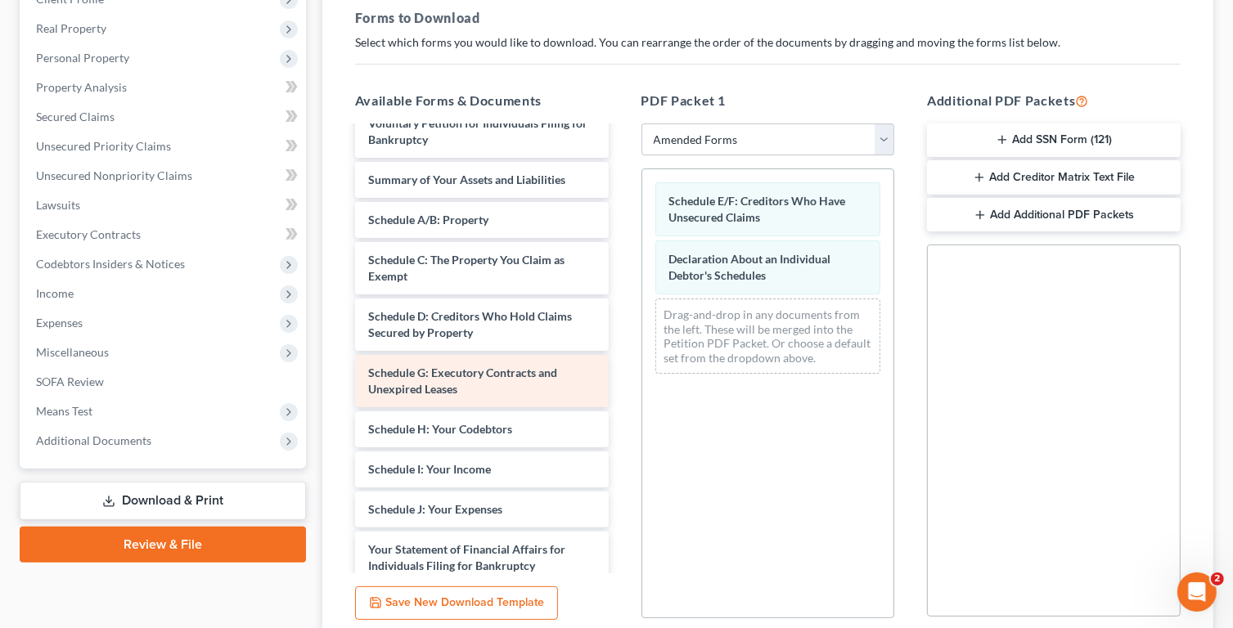
scroll to position [0, 0]
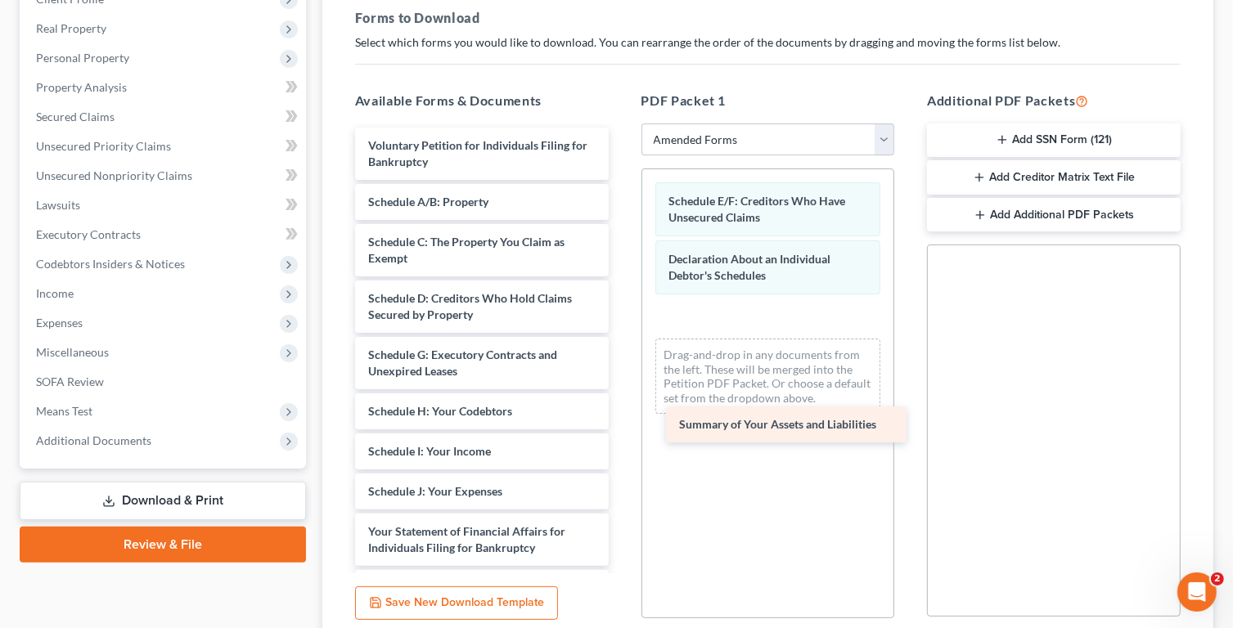
drag, startPoint x: 488, startPoint y: 195, endPoint x: 792, endPoint y: 419, distance: 377.9
click at [622, 419] on div "Summary of Your Assets and Liabilities Voluntary Petition for Individuals Filin…" at bounding box center [482, 492] width 280 height 728
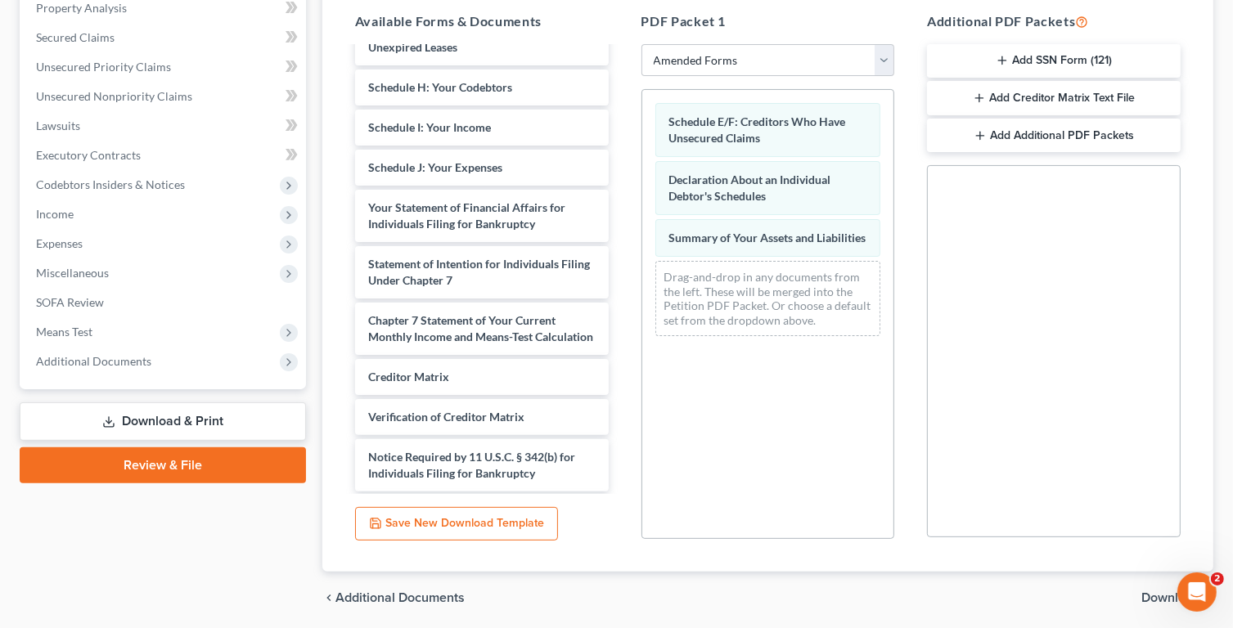
scroll to position [380, 0]
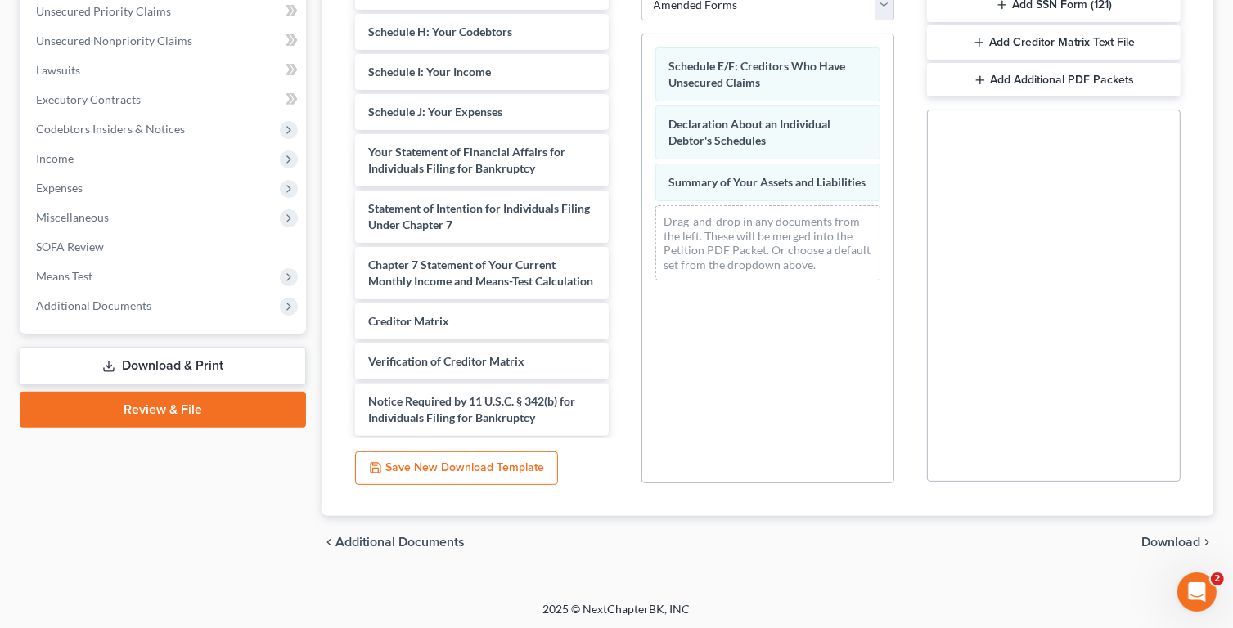
click at [1181, 537] on span "Download" at bounding box center [1170, 542] width 59 height 13
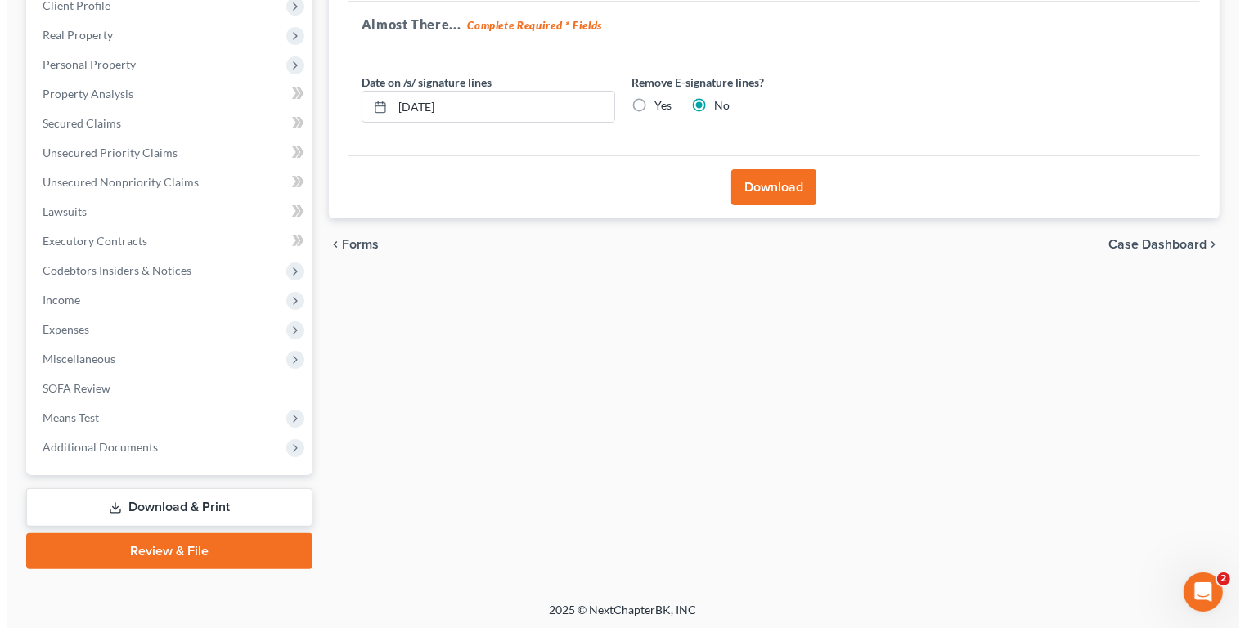
scroll to position [75, 0]
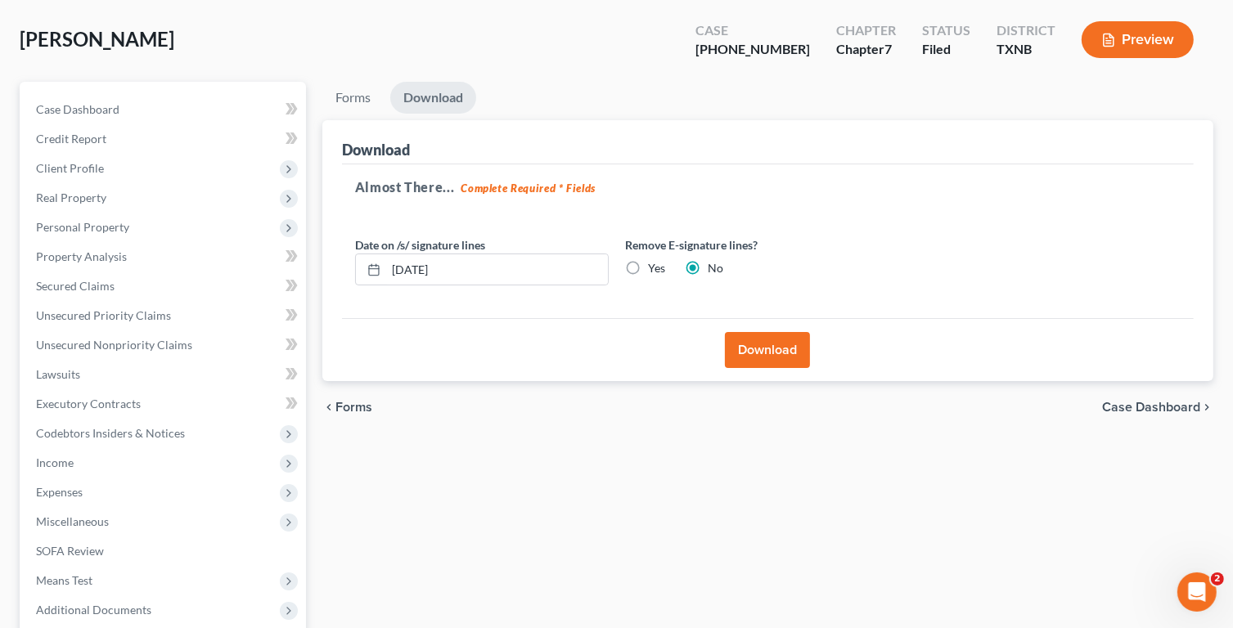
click at [770, 348] on button "Download" at bounding box center [767, 350] width 85 height 36
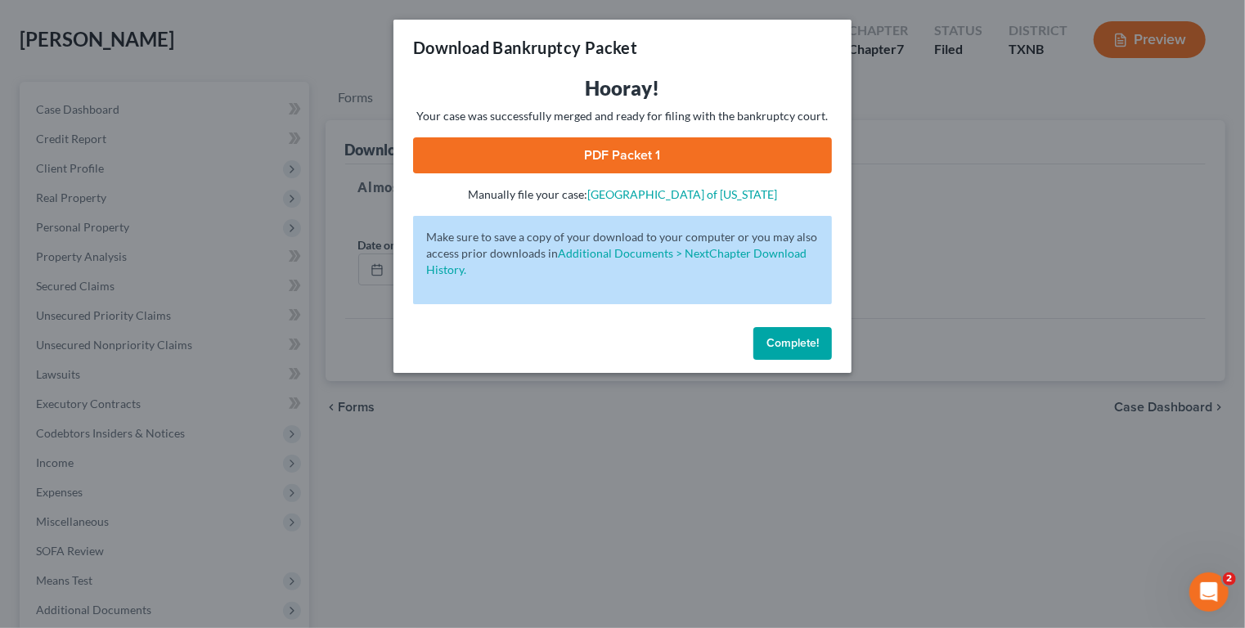
click at [656, 154] on link "PDF Packet 1" at bounding box center [622, 155] width 419 height 36
